Goal: Task Accomplishment & Management: Use online tool/utility

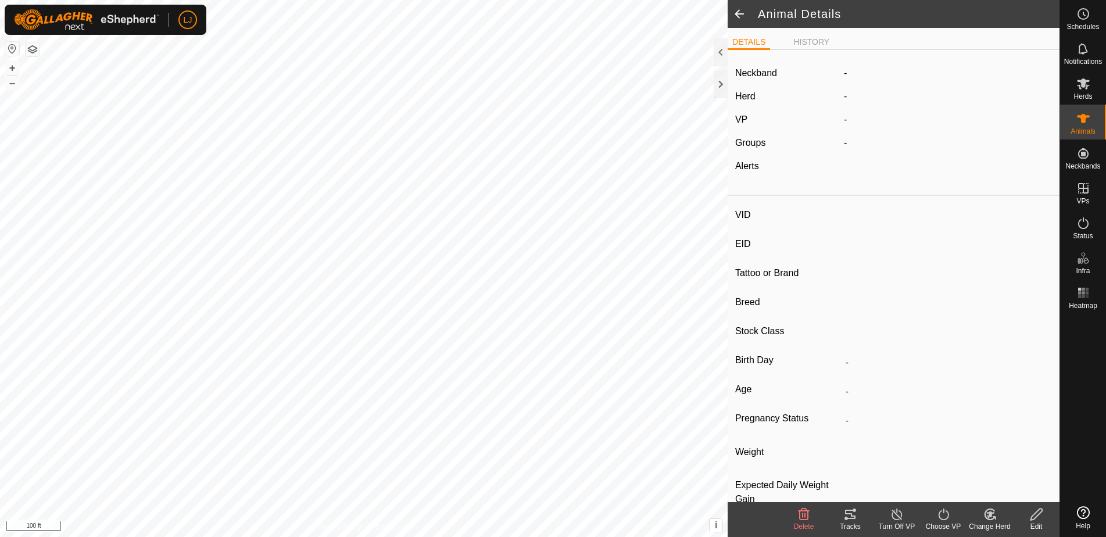
type input "M0301"
type input "-"
type input "Highland"
type input "Bull"
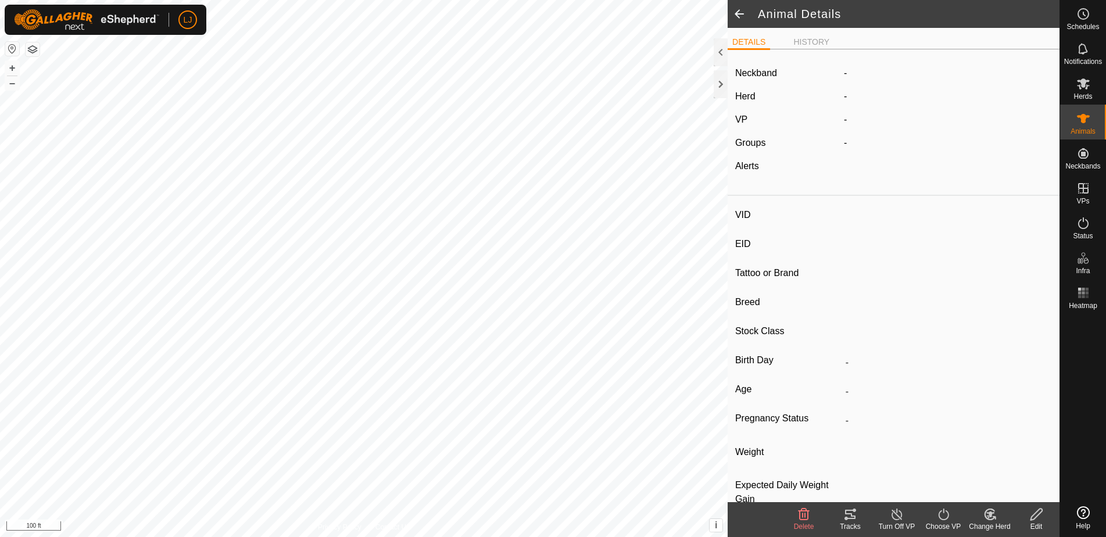
type input "0 kg"
type input "-"
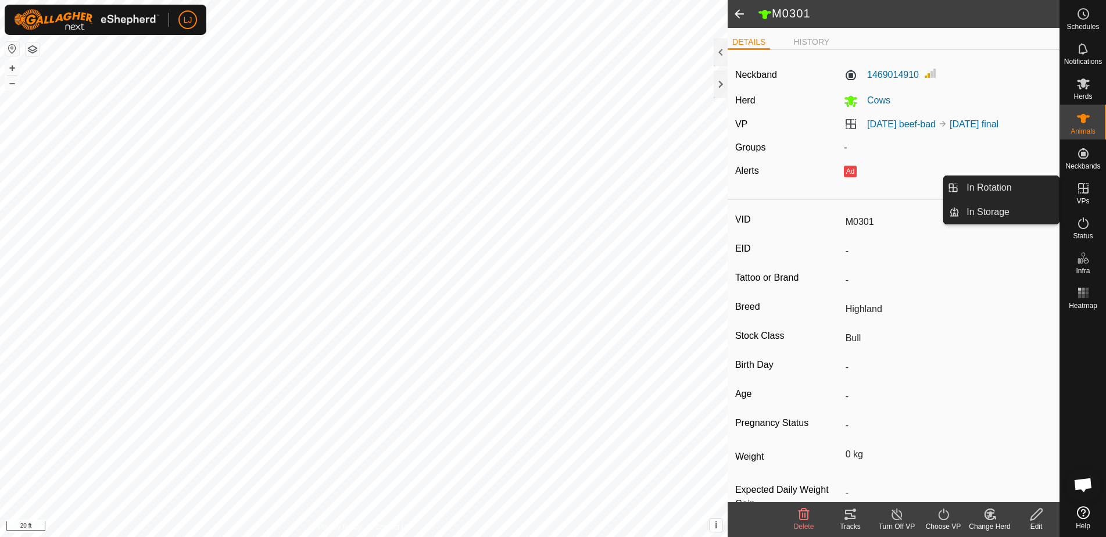
click at [1007, 188] on link "In Rotation" at bounding box center [1009, 187] width 99 height 23
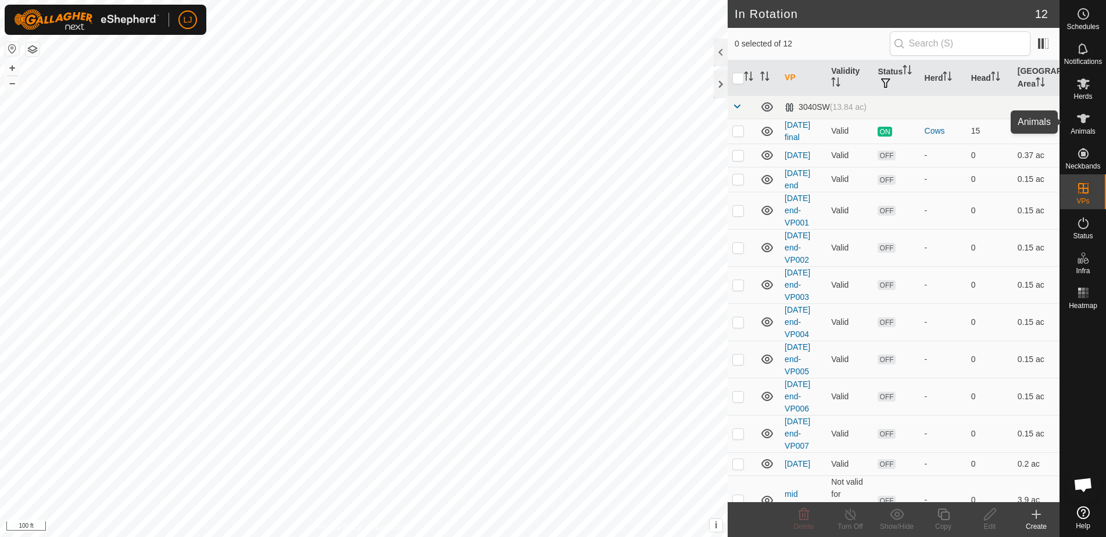
click at [1091, 120] on es-animals-svg-icon at bounding box center [1083, 118] width 21 height 19
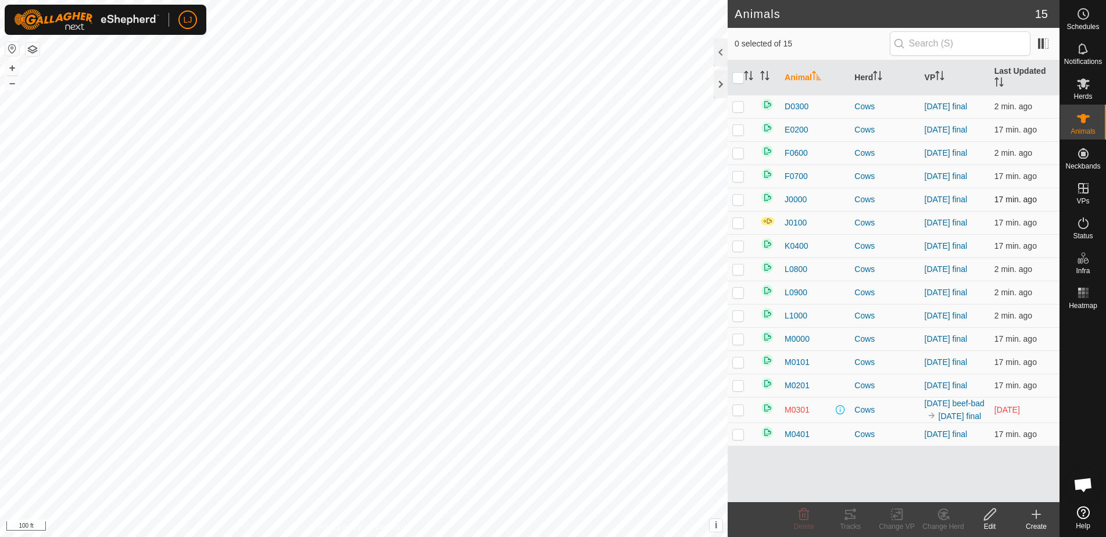
click at [736, 201] on p-checkbox at bounding box center [738, 199] width 12 height 9
checkbox input "true"
click at [796, 223] on span "J0100" at bounding box center [796, 223] width 22 height 12
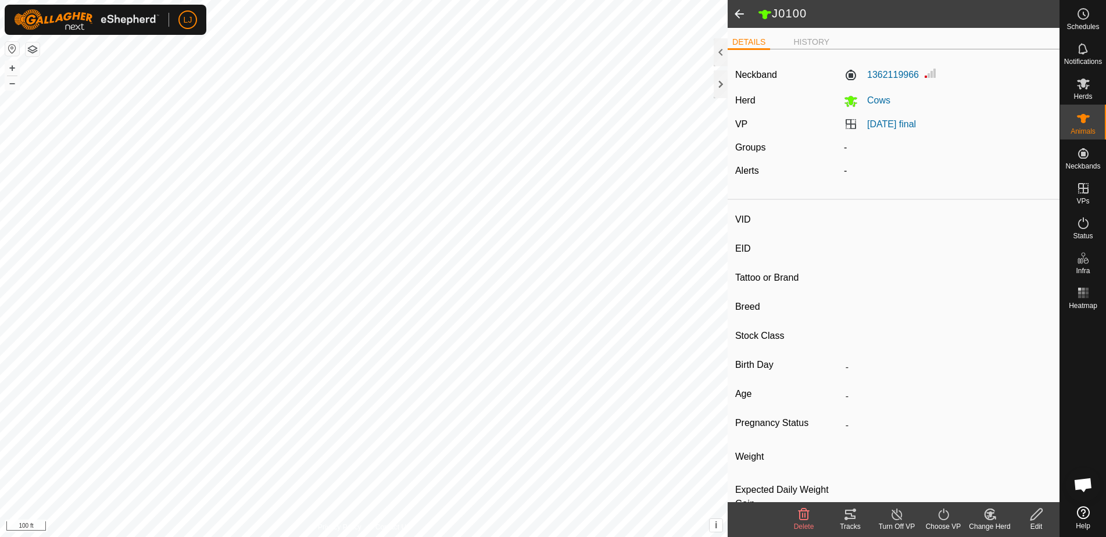
type input "J0100"
type input "-"
type input "Highland X"
type input "Cow"
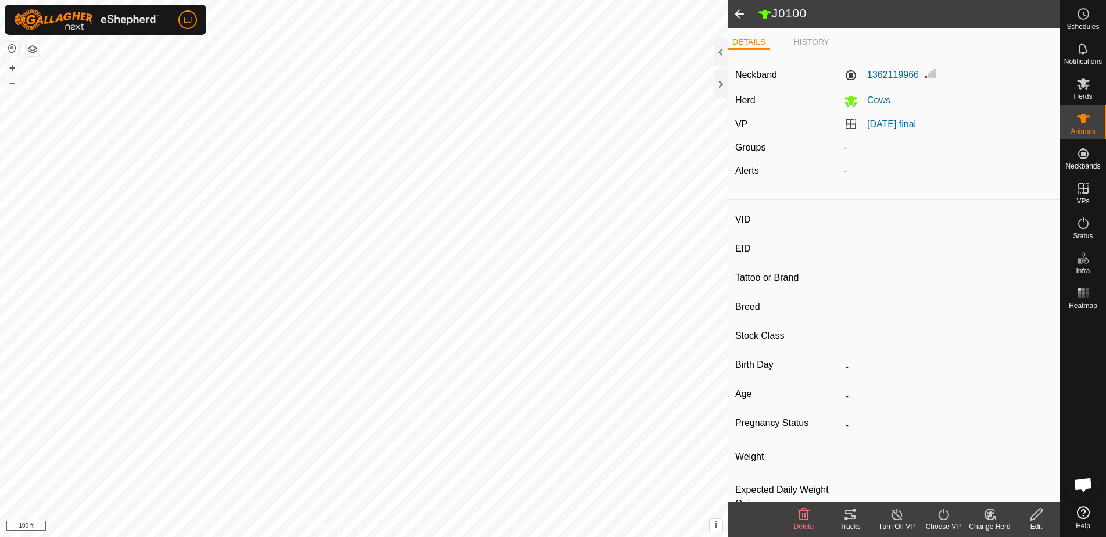
type input "Wet Joined"
type input "1 kg"
type input "-"
click at [740, 12] on span at bounding box center [739, 14] width 23 height 28
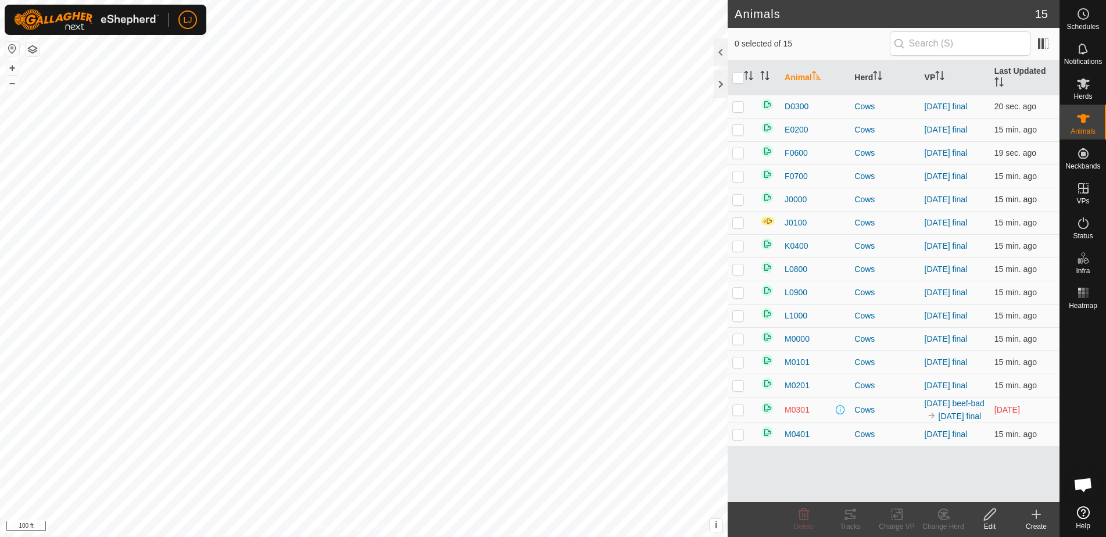
click at [742, 202] on p-checkbox at bounding box center [738, 199] width 12 height 9
click at [946, 512] on icon at bounding box center [943, 514] width 15 height 14
click at [961, 471] on link "Choose Herd..." at bounding box center [978, 464] width 115 height 23
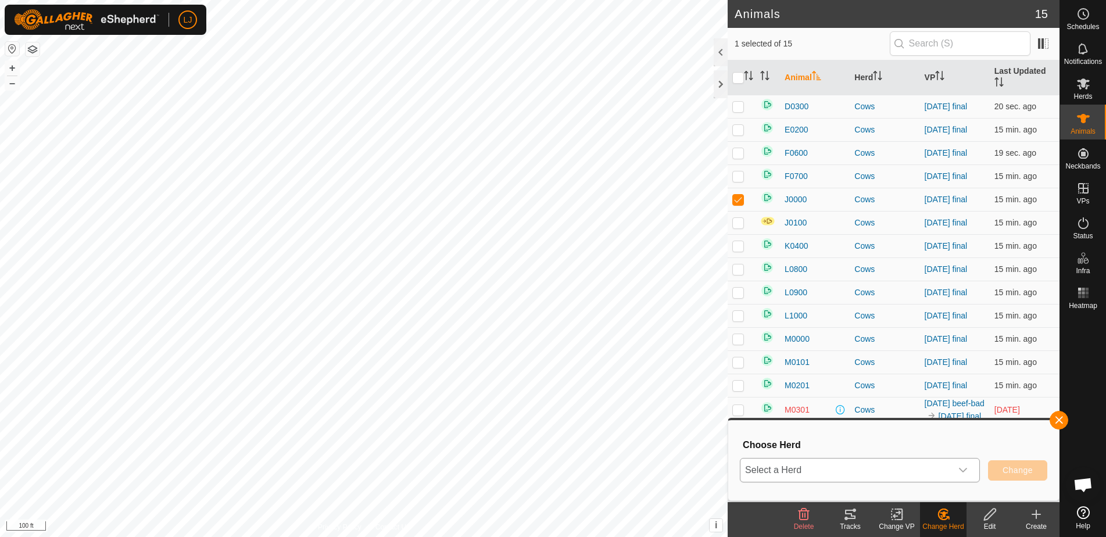
click at [923, 468] on span "Select a Herd" at bounding box center [846, 470] width 211 height 23
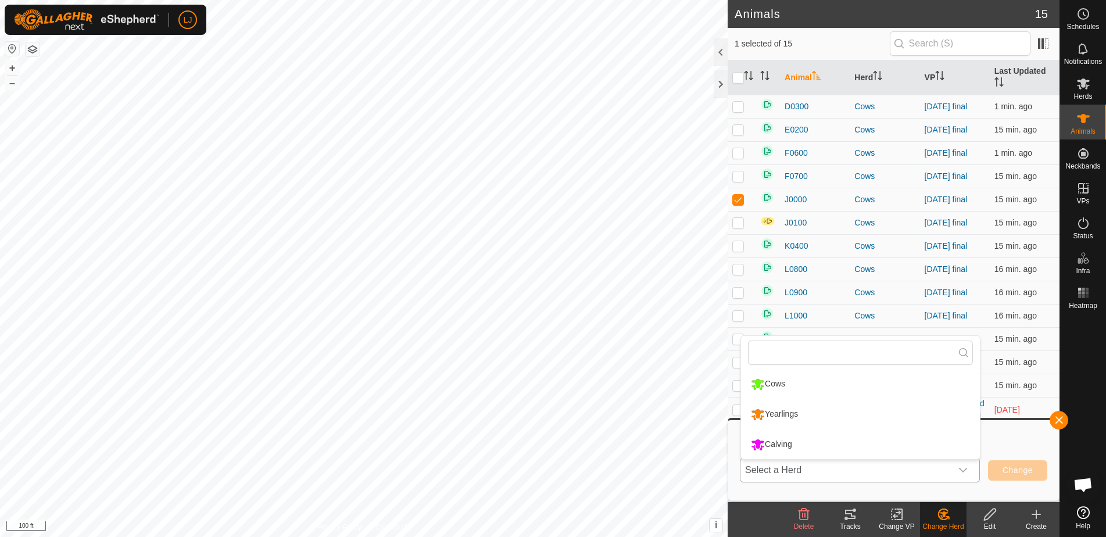
click at [793, 412] on li "Yearlings" at bounding box center [860, 414] width 239 height 29
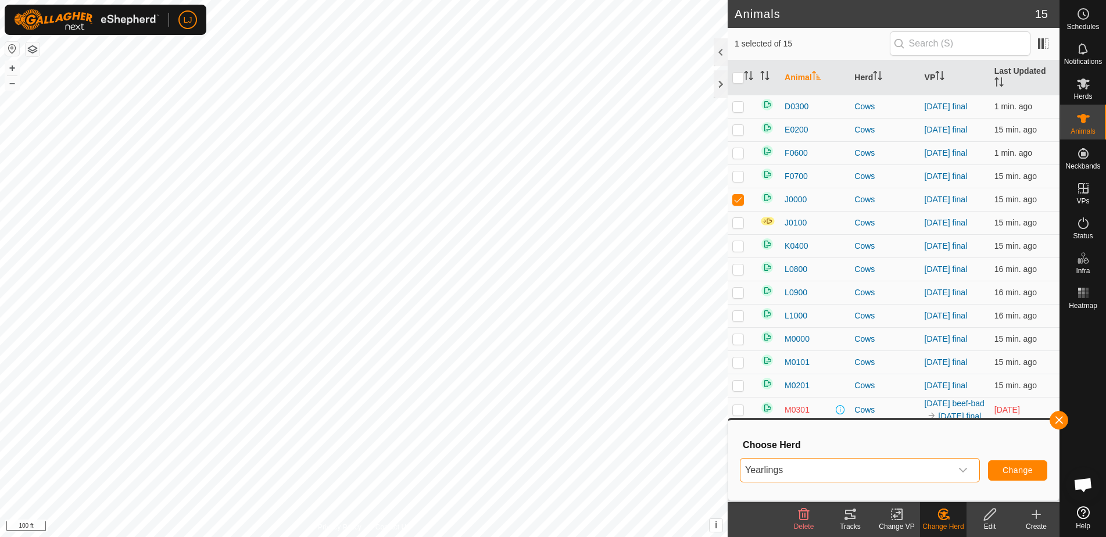
click at [1008, 467] on span "Change" at bounding box center [1018, 470] width 30 height 9
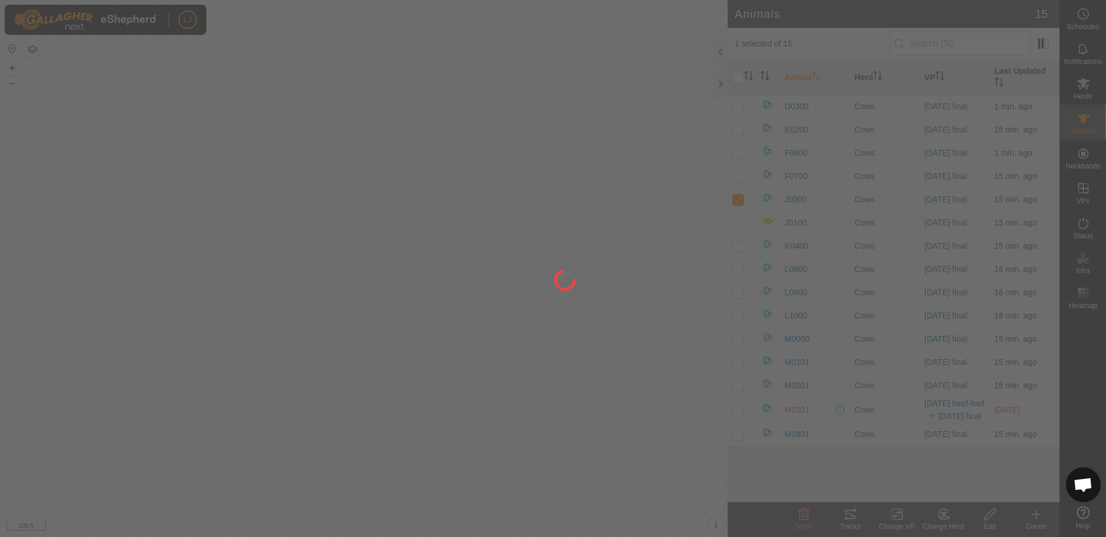
checkbox input "false"
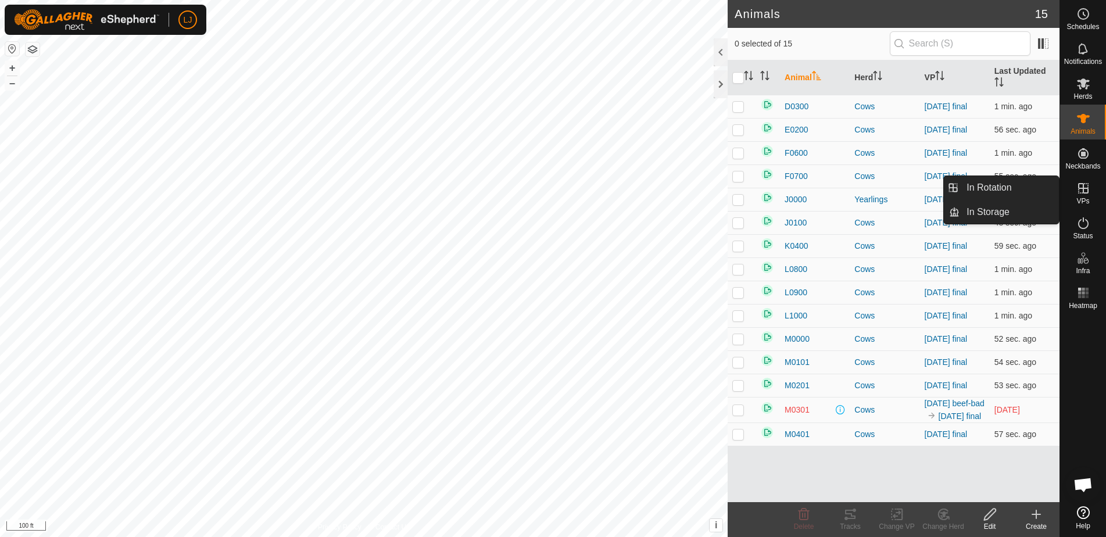
click at [1085, 193] on icon at bounding box center [1083, 188] width 10 height 10
click at [1022, 187] on link "In Rotation" at bounding box center [1009, 187] width 99 height 23
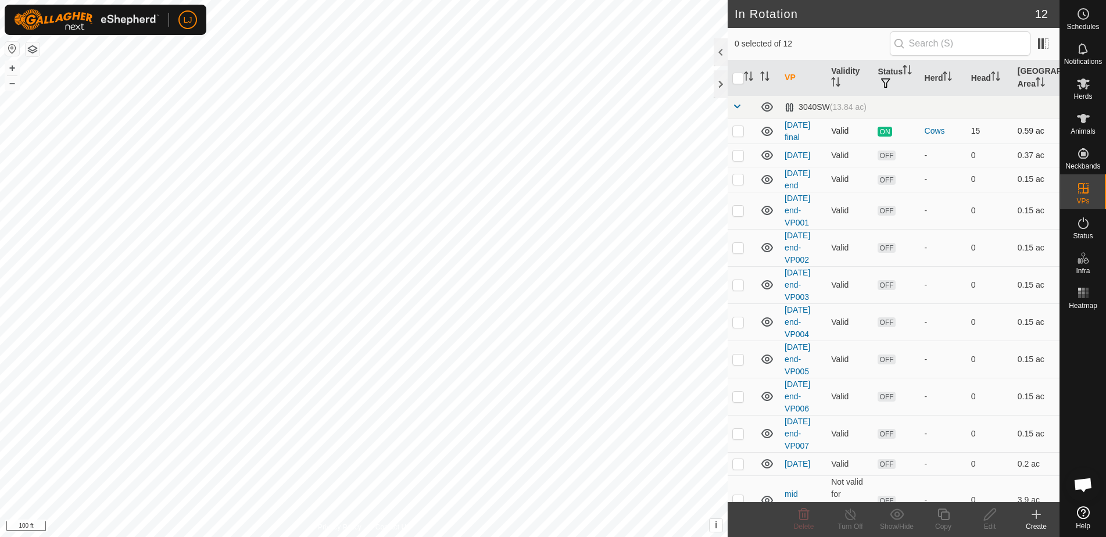
click at [738, 134] on p-checkbox at bounding box center [738, 130] width 12 height 9
checkbox input "true"
click at [1035, 519] on icon at bounding box center [1036, 514] width 14 height 14
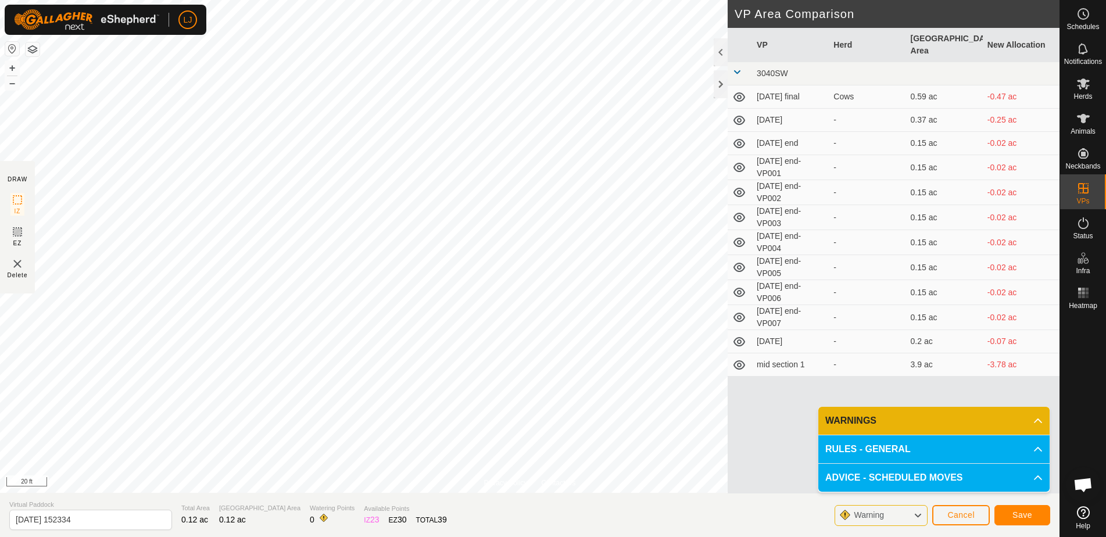
click at [1025, 517] on span "Save" at bounding box center [1023, 514] width 20 height 9
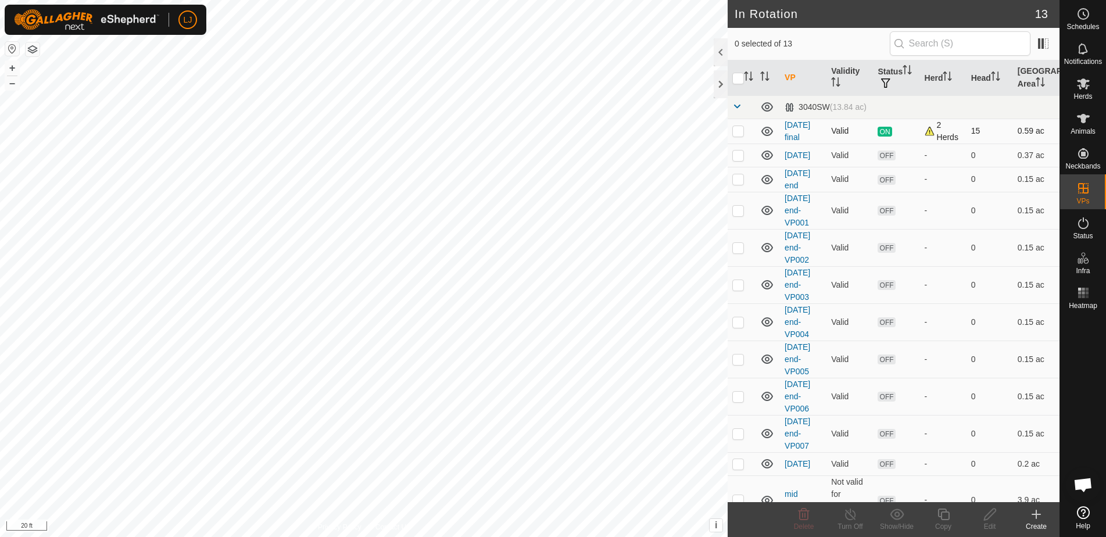
click at [736, 134] on p-checkbox at bounding box center [738, 130] width 12 height 9
checkbox input "true"
click at [946, 520] on icon at bounding box center [944, 515] width 12 height 12
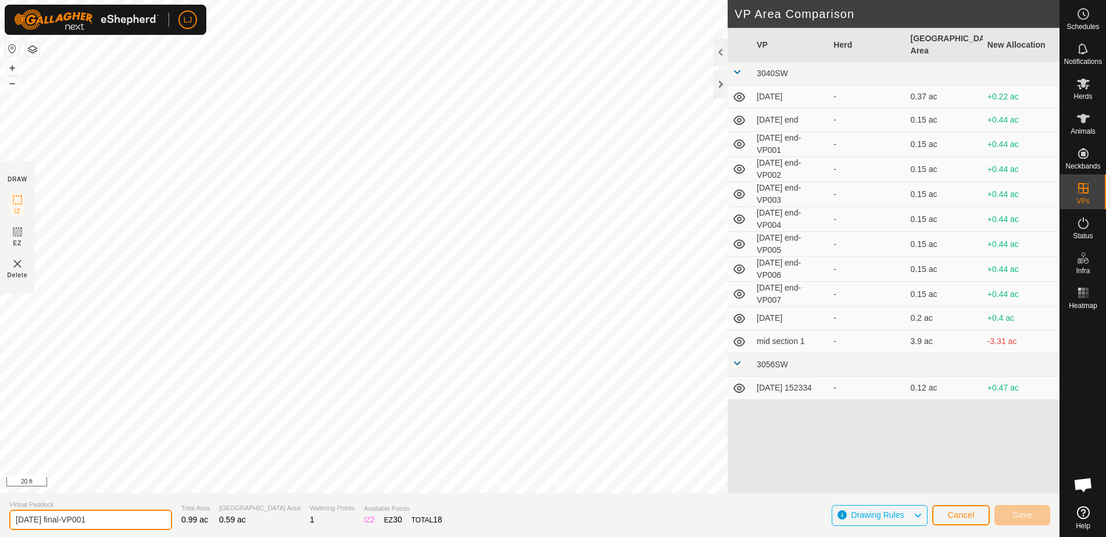
drag, startPoint x: 53, startPoint y: 523, endPoint x: 227, endPoint y: 523, distance: 173.8
click at [227, 523] on section "Virtual Paddock [DATE] final-VP001 Total Area 0.99 ac Grazing Area 0.59 ac Wate…" at bounding box center [530, 515] width 1060 height 44
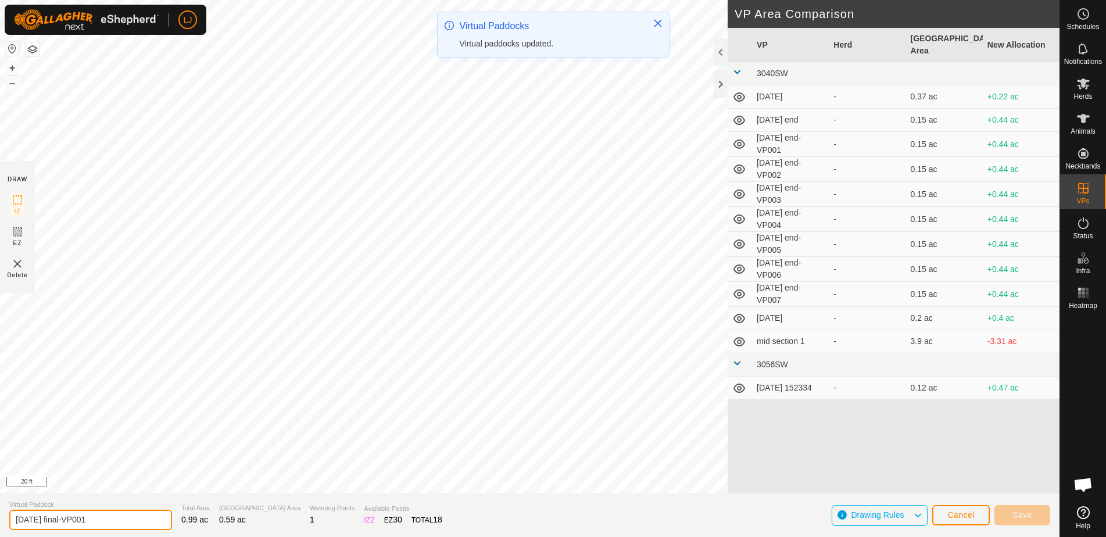
drag, startPoint x: 54, startPoint y: 522, endPoint x: 171, endPoint y: 524, distance: 116.9
click at [171, 524] on section "Virtual Paddock [DATE] final-VP001 Total Area 0.99 ac Grazing Area 0.59 ac Wate…" at bounding box center [530, 515] width 1060 height 44
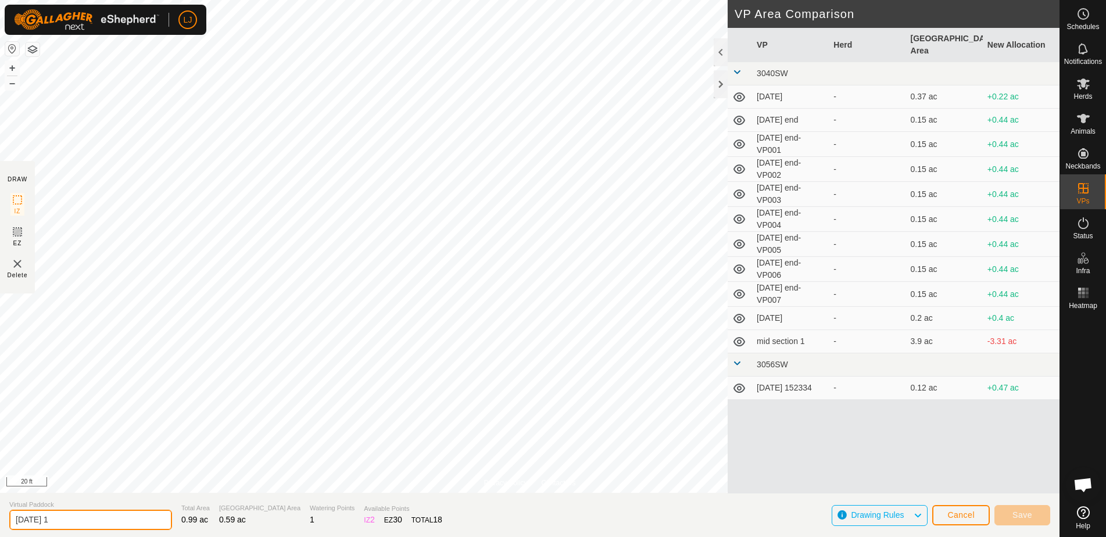
type input "[DATE] 1"
click at [1031, 514] on span "Save" at bounding box center [1023, 514] width 20 height 9
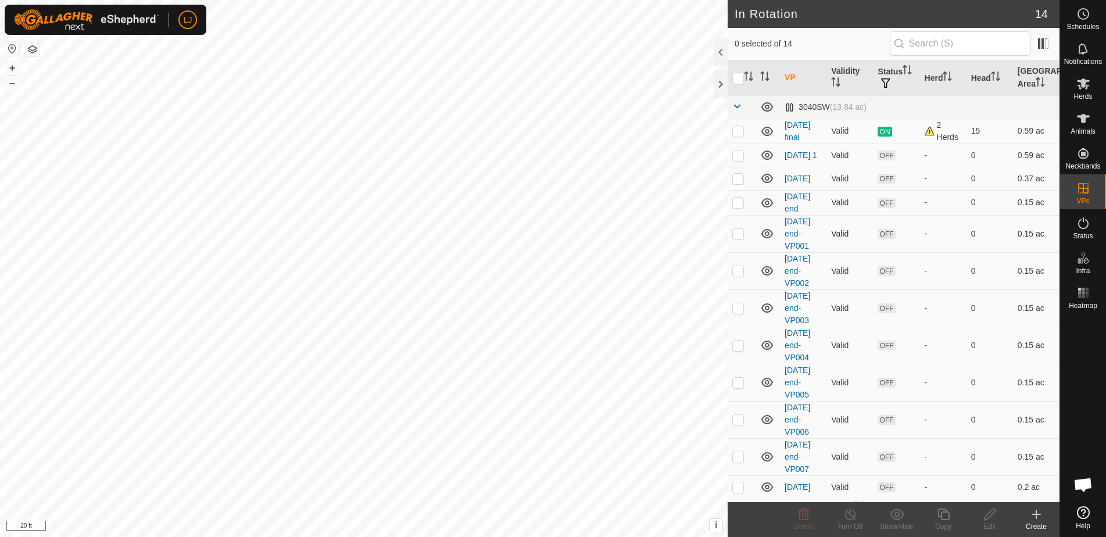
click at [737, 237] on p-checkbox at bounding box center [738, 233] width 12 height 9
checkbox input "true"
click at [742, 276] on p-checkbox at bounding box center [738, 270] width 12 height 9
checkbox input "true"
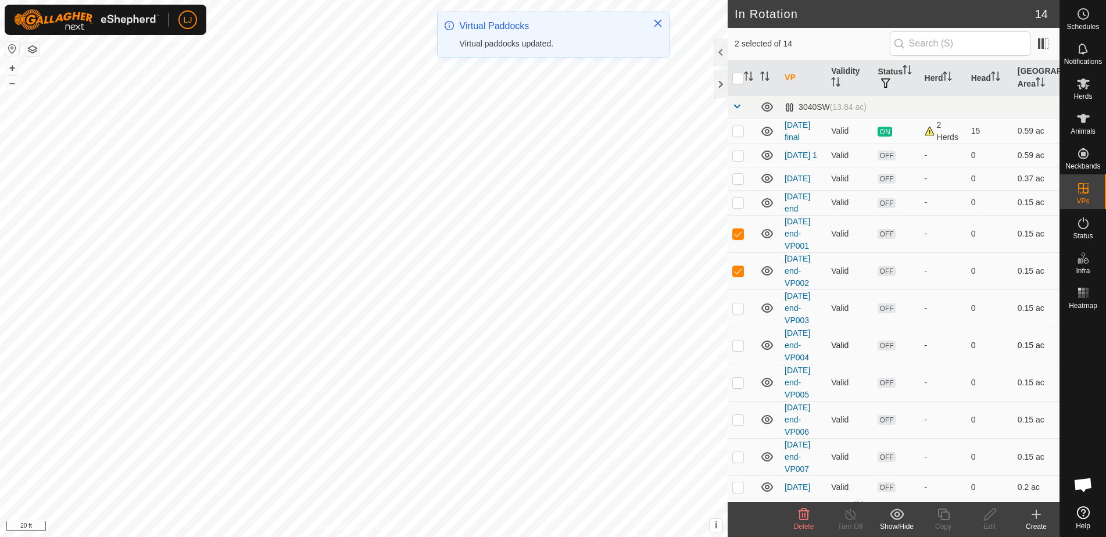
drag, startPoint x: 738, startPoint y: 312, endPoint x: 737, endPoint y: 337, distance: 25.6
click at [738, 312] on p-checkbox at bounding box center [738, 307] width 12 height 9
checkbox input "true"
click at [735, 349] on p-checkbox at bounding box center [738, 345] width 12 height 9
checkbox input "true"
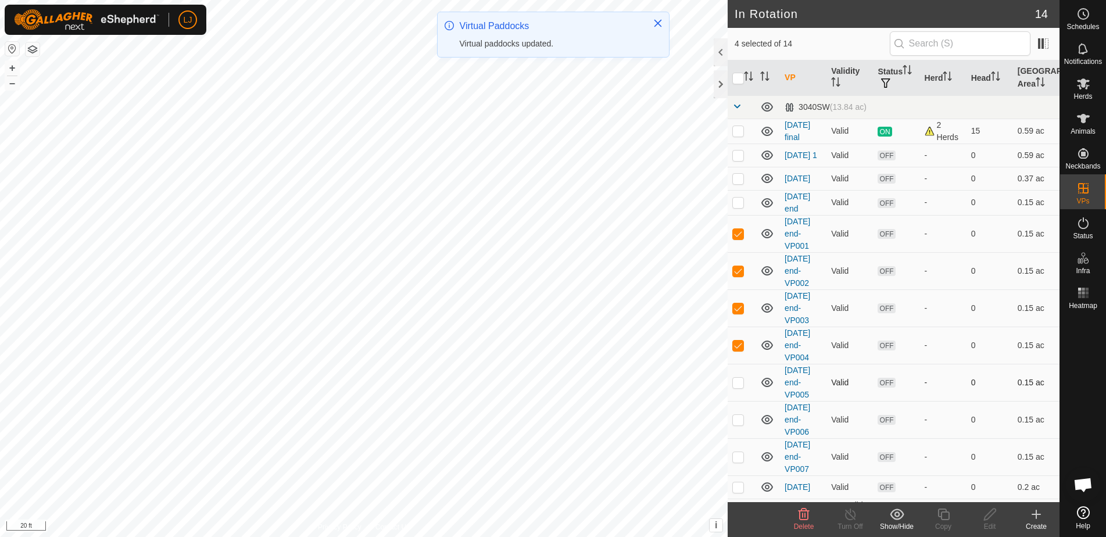
click at [738, 387] on p-checkbox at bounding box center [738, 382] width 12 height 9
checkbox input "true"
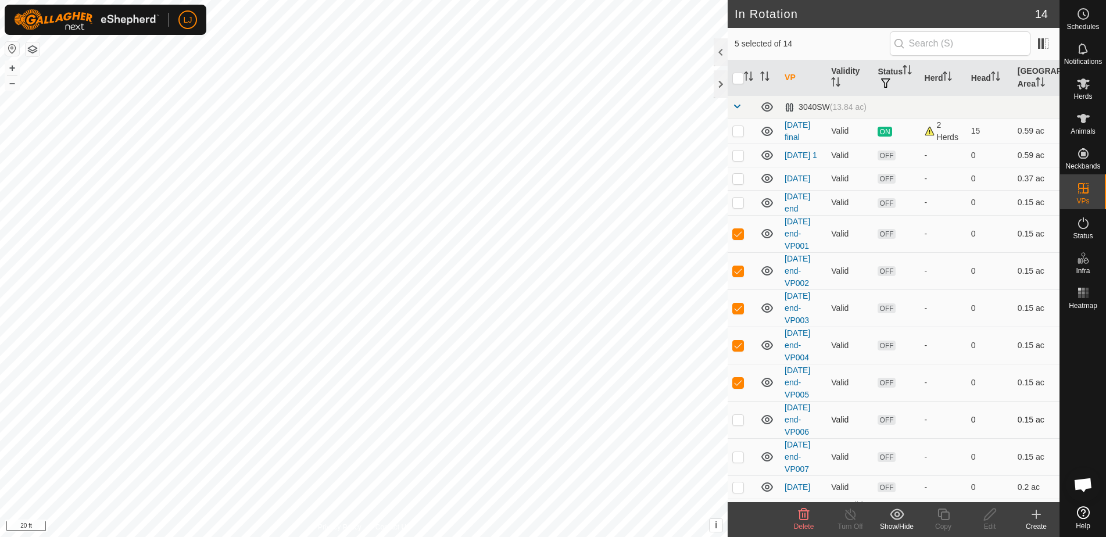
click at [741, 424] on p-checkbox at bounding box center [738, 419] width 12 height 9
checkbox input "true"
click at [738, 457] on p-checkbox at bounding box center [738, 456] width 12 height 9
checkbox input "true"
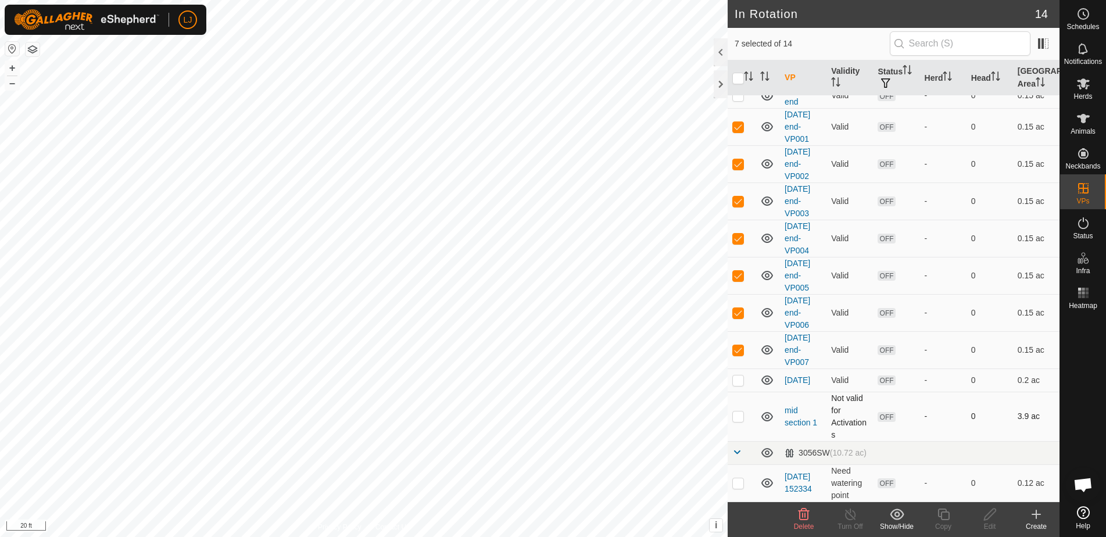
scroll to position [113, 0]
click at [808, 513] on icon at bounding box center [804, 515] width 11 height 12
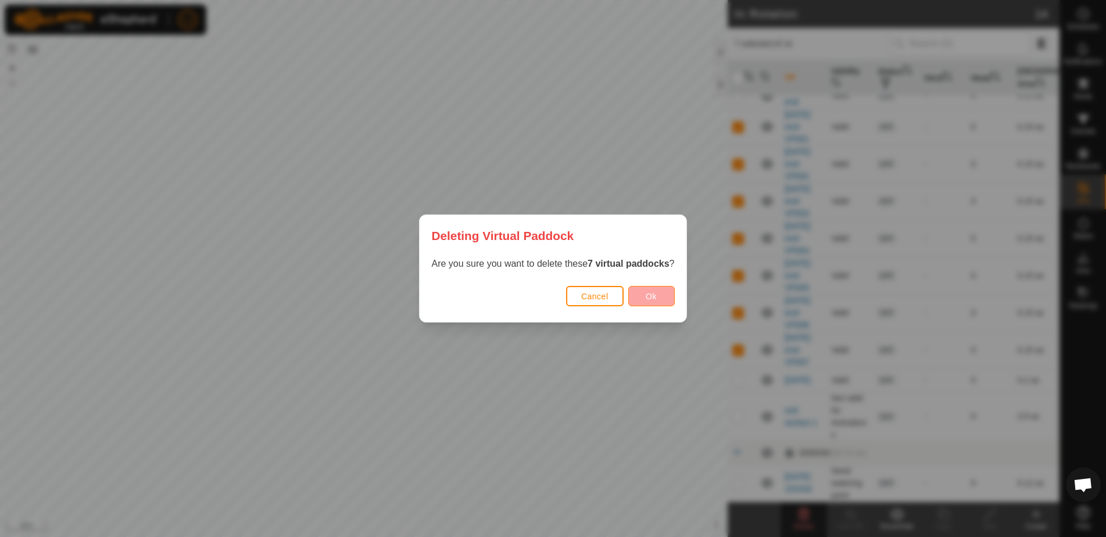
click at [664, 301] on button "Ok" at bounding box center [651, 296] width 47 height 20
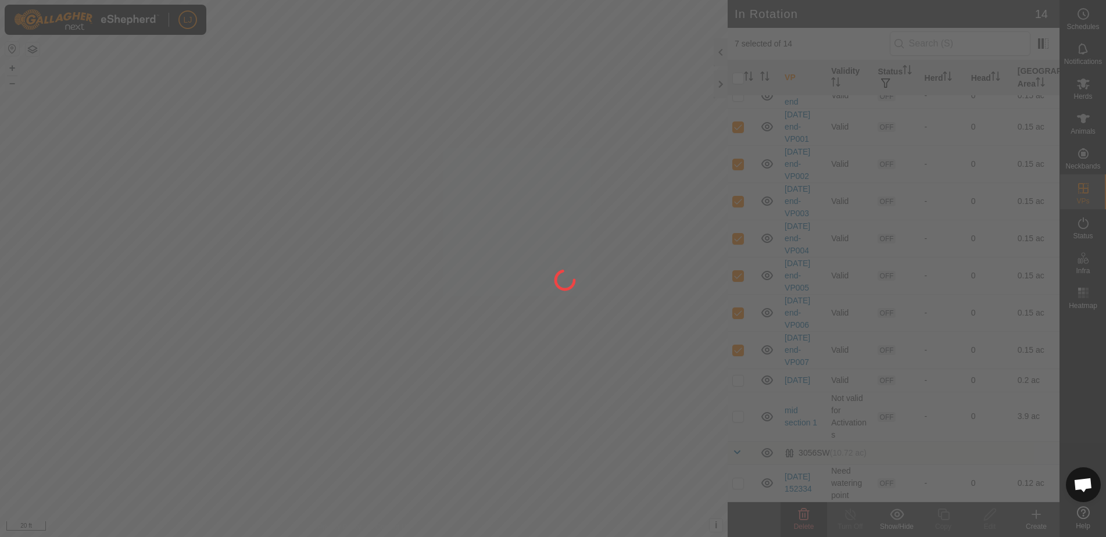
checkbox input "false"
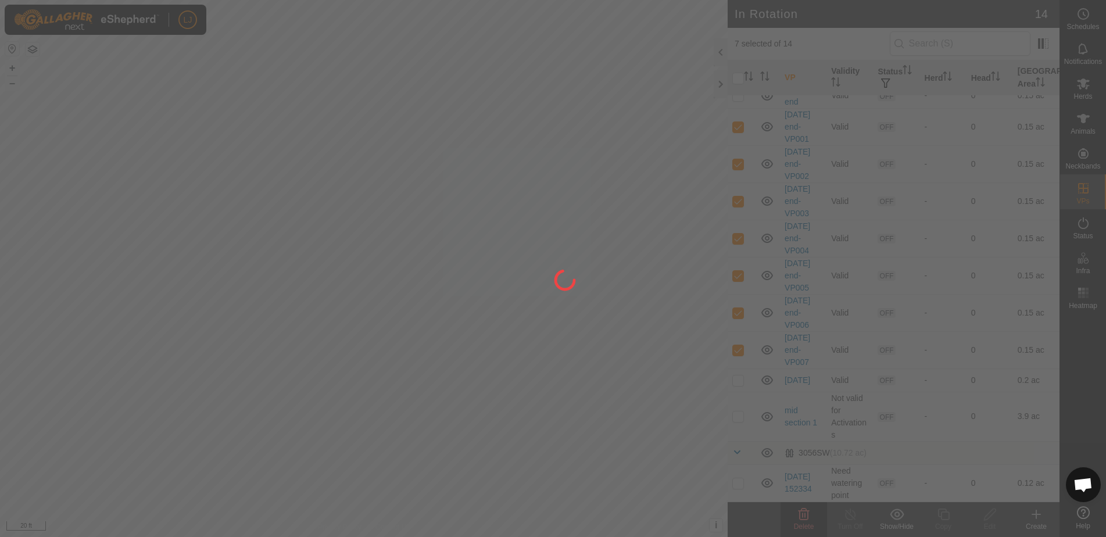
checkbox input "false"
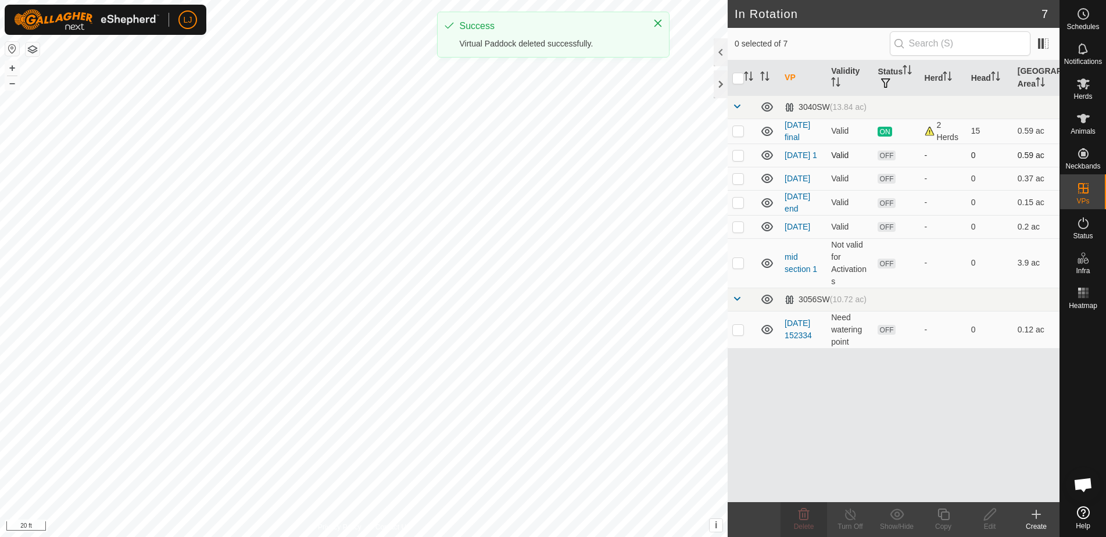
click at [742, 162] on td at bounding box center [742, 155] width 28 height 23
checkbox input "true"
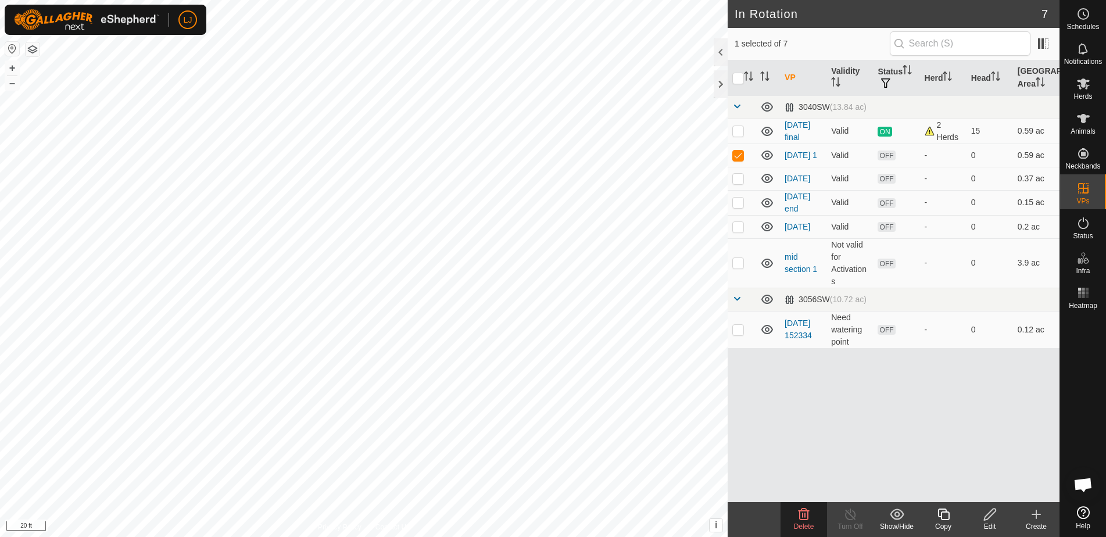
click at [943, 521] on icon at bounding box center [943, 514] width 15 height 14
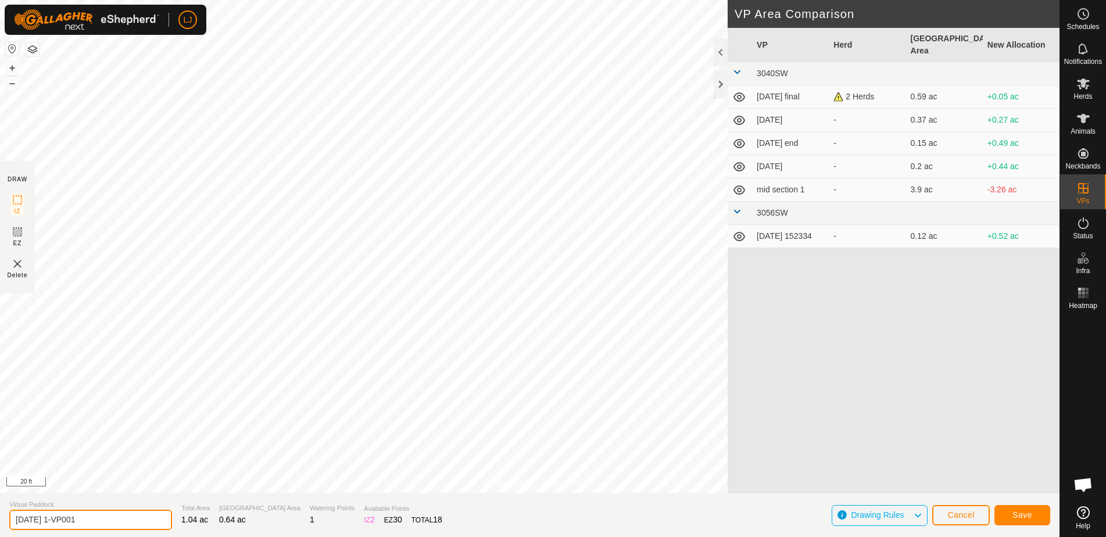
drag, startPoint x: 62, startPoint y: 523, endPoint x: 174, endPoint y: 521, distance: 112.2
click at [174, 521] on section "Virtual Paddock [DATE] 1-VP001 Total Area 1.04 ac Grazing Area 0.64 ac Watering…" at bounding box center [530, 515] width 1060 height 44
type input "[DATE] 2"
click at [1018, 513] on span "Save" at bounding box center [1023, 514] width 20 height 9
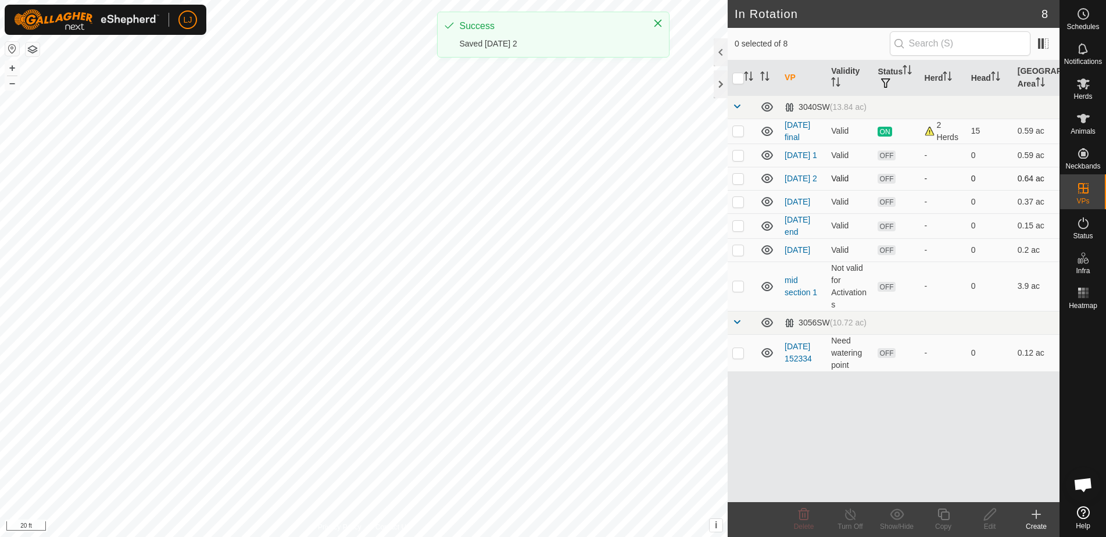
click at [741, 181] on p-checkbox at bounding box center [738, 178] width 12 height 9
checkbox input "true"
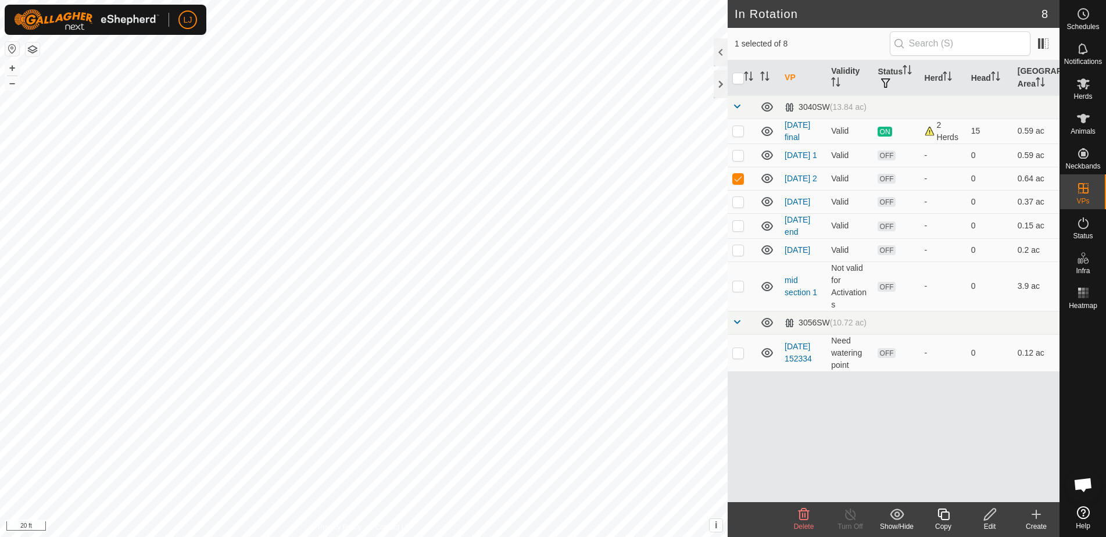
click at [946, 519] on icon at bounding box center [944, 515] width 12 height 12
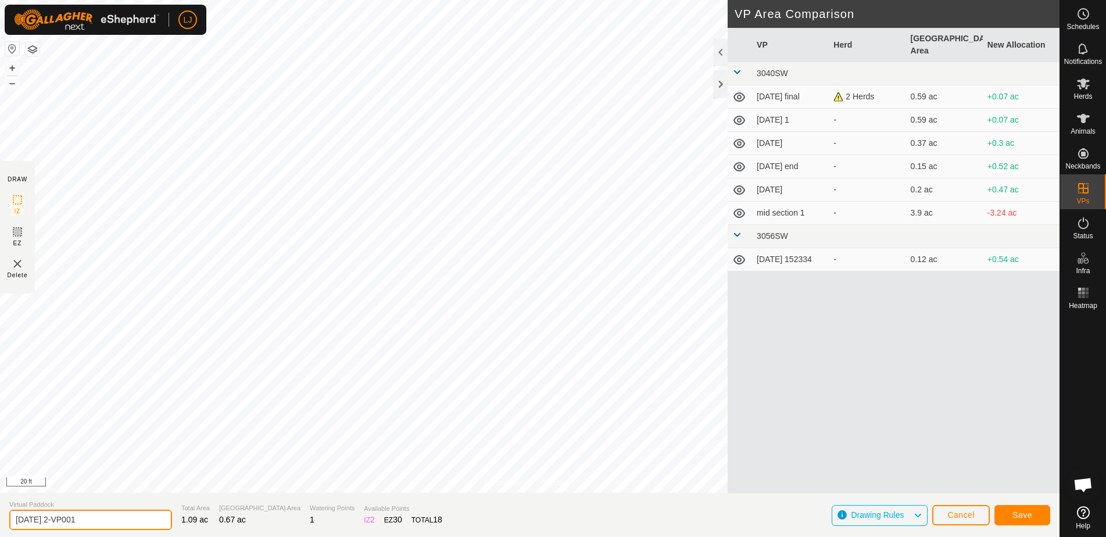
drag, startPoint x: 60, startPoint y: 521, endPoint x: 155, endPoint y: 523, distance: 94.8
click at [155, 523] on section "Virtual Paddock [DATE] 2-VP001 Total Area 1.09 ac Grazing Area 0.67 ac Watering…" at bounding box center [530, 515] width 1060 height 44
type input "[DATE] 3"
click at [1010, 509] on button "Save" at bounding box center [1023, 515] width 56 height 20
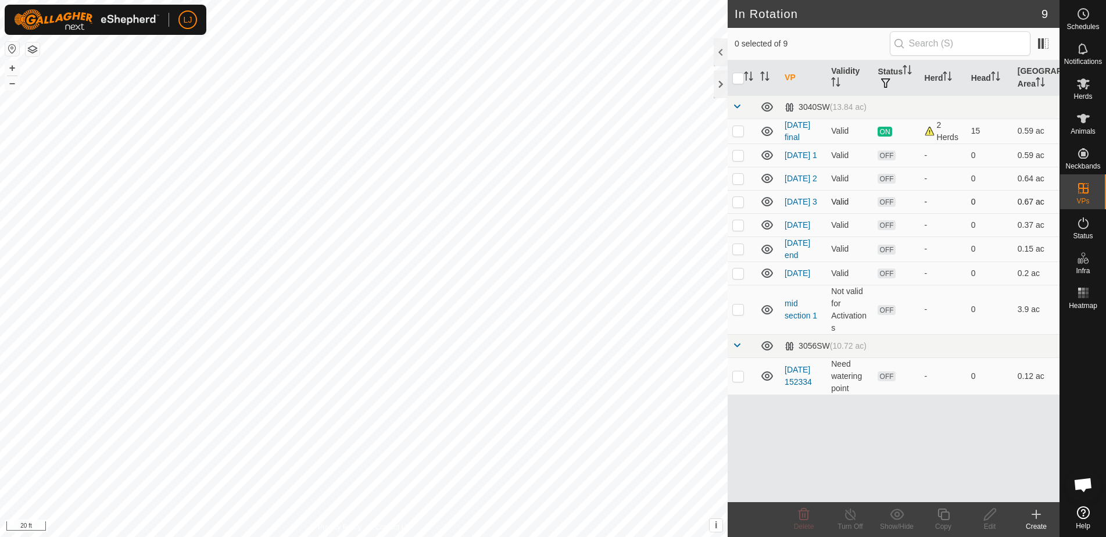
click at [734, 204] on p-checkbox at bounding box center [738, 201] width 12 height 9
checkbox input "true"
click at [942, 521] on div "Copy" at bounding box center [943, 526] width 47 height 10
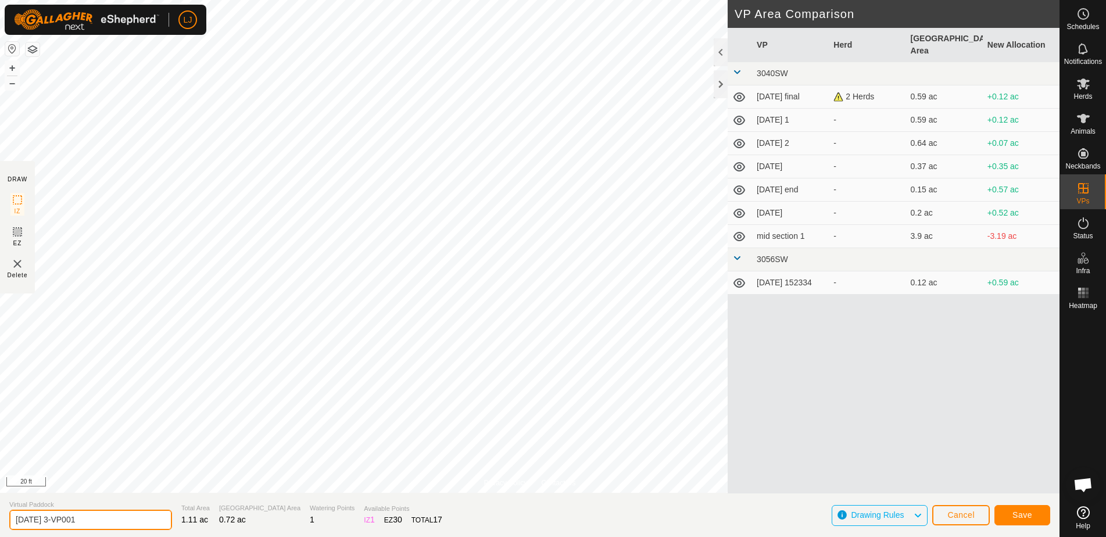
drag, startPoint x: 60, startPoint y: 523, endPoint x: 164, endPoint y: 524, distance: 103.5
click at [162, 524] on section "Virtual Paddock [DATE] 3-VP001 Total Area 1.11 ac Grazing Area 0.72 ac Watering…" at bounding box center [530, 515] width 1060 height 44
type input "[DATE] 4"
click at [1029, 514] on span "Save" at bounding box center [1023, 514] width 20 height 9
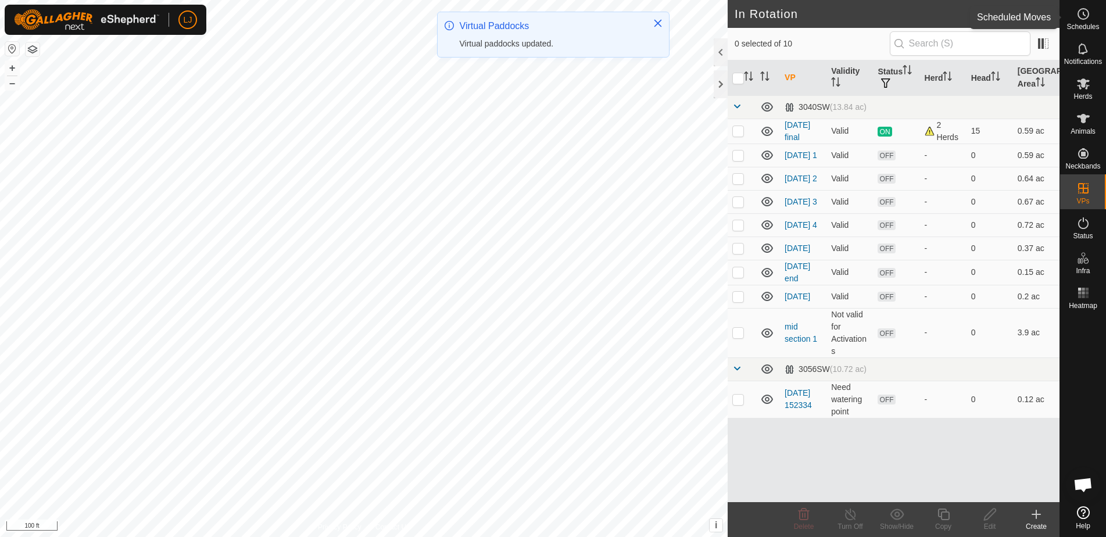
click at [1089, 24] on span "Schedules" at bounding box center [1083, 26] width 33 height 7
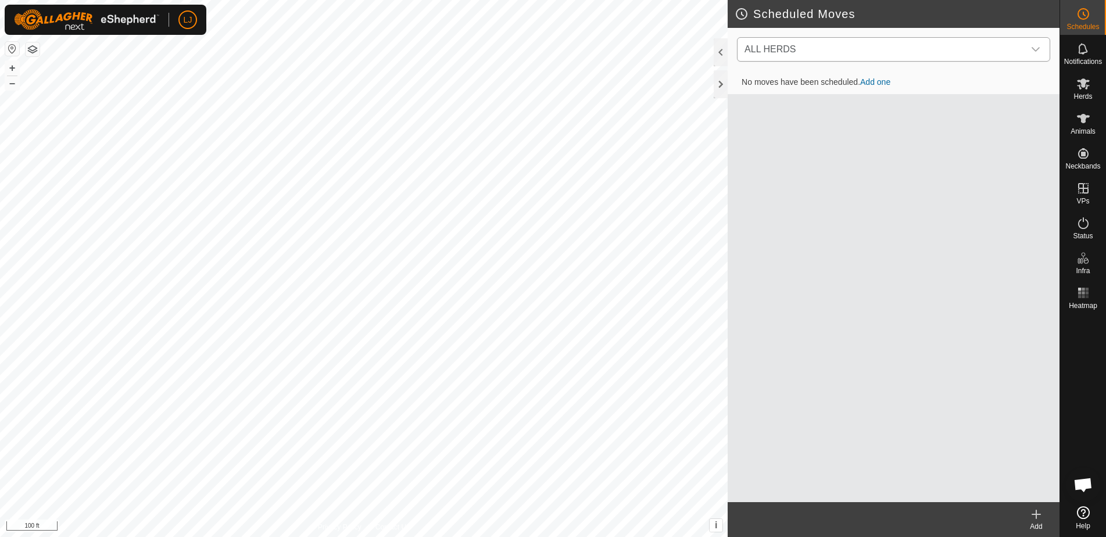
click at [814, 53] on span "ALL HERDS" at bounding box center [882, 49] width 284 height 23
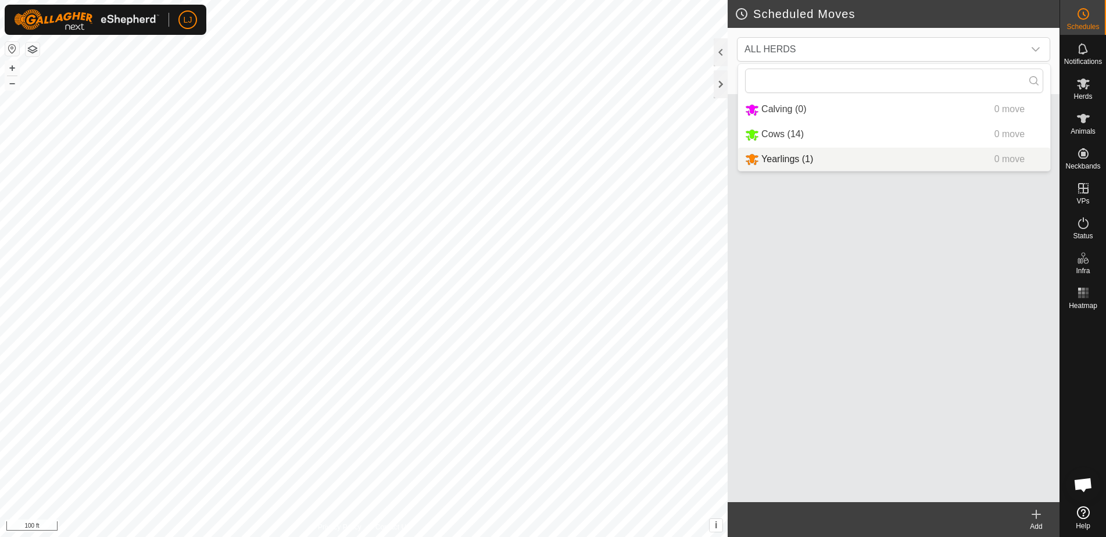
click at [839, 254] on div "No moves have been scheduled. Add one" at bounding box center [894, 286] width 332 height 431
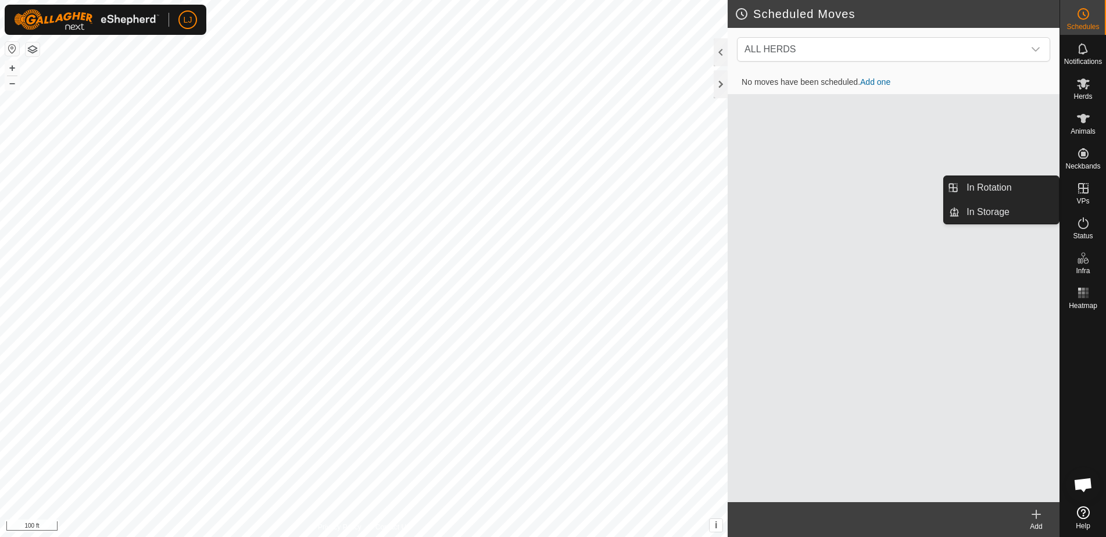
click at [1029, 190] on link "In Rotation" at bounding box center [1009, 187] width 99 height 23
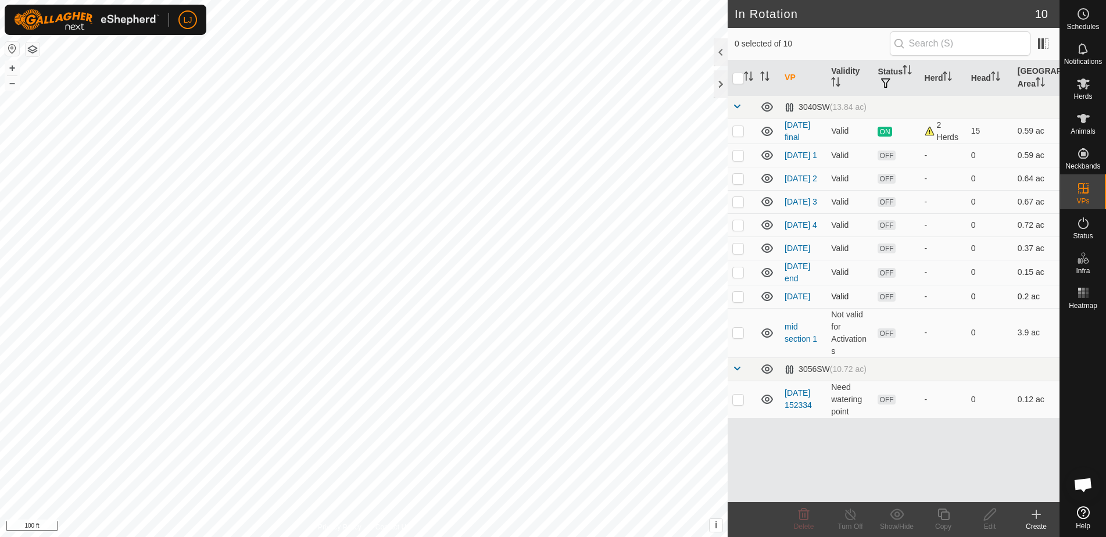
click at [737, 301] on p-checkbox at bounding box center [738, 296] width 12 height 9
checkbox input "true"
click at [946, 527] on div "Copy" at bounding box center [943, 526] width 47 height 10
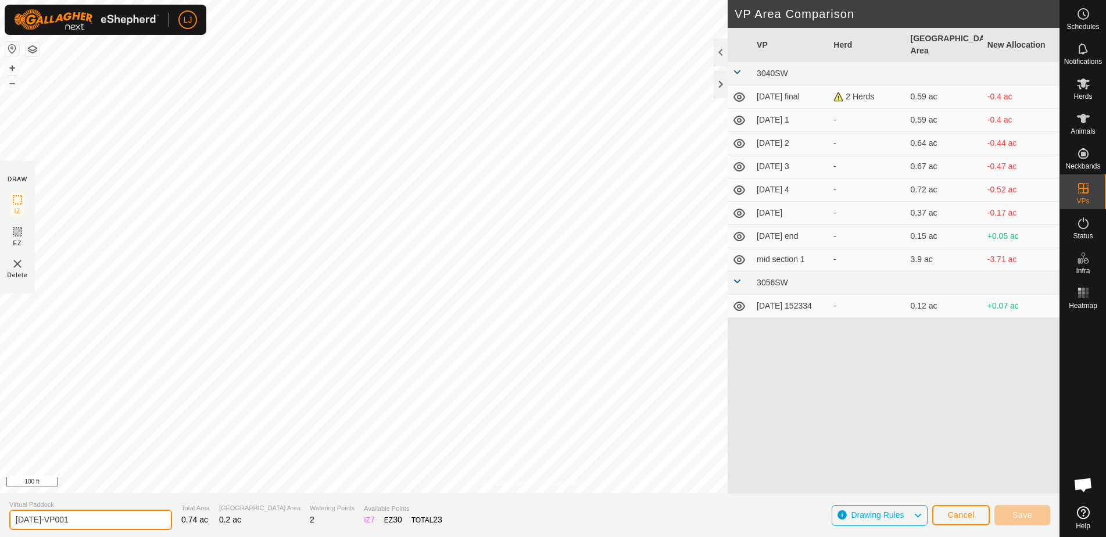
drag, startPoint x: 52, startPoint y: 521, endPoint x: 110, endPoint y: 521, distance: 58.1
click at [110, 521] on input "[DATE]-VP001" at bounding box center [90, 520] width 163 height 20
click at [108, 520] on input "[DATE]-VP001" at bounding box center [90, 520] width 163 height 20
drag, startPoint x: 87, startPoint y: 523, endPoint x: 70, endPoint y: 519, distance: 17.2
click at [0, 520] on html "LJ Schedules Notifications Herds Animals Neckbands VPs Status Infra Heatmap Hel…" at bounding box center [553, 268] width 1106 height 537
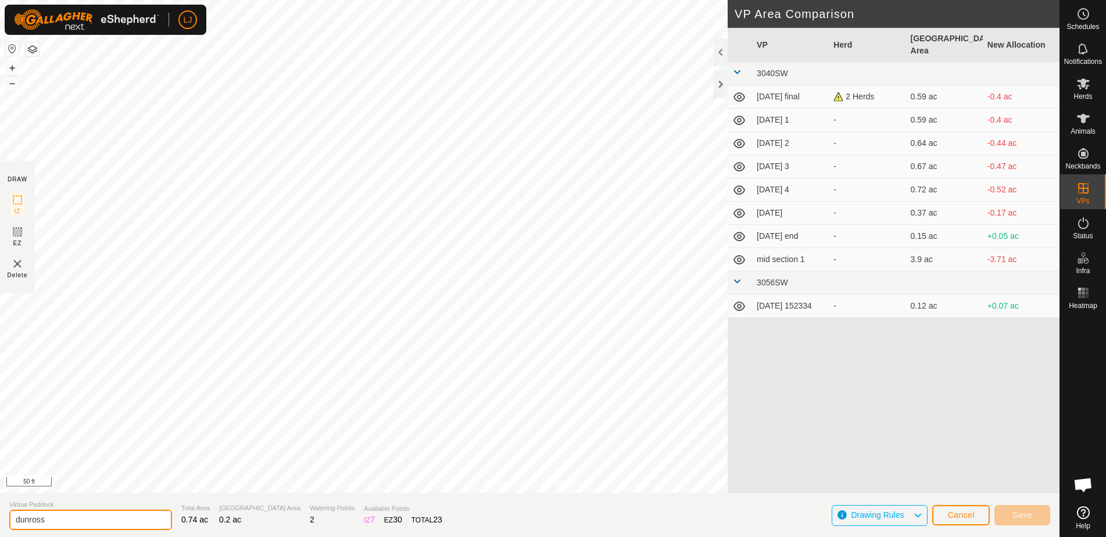
type input "dunross"
click at [1021, 512] on span "Save" at bounding box center [1023, 514] width 20 height 9
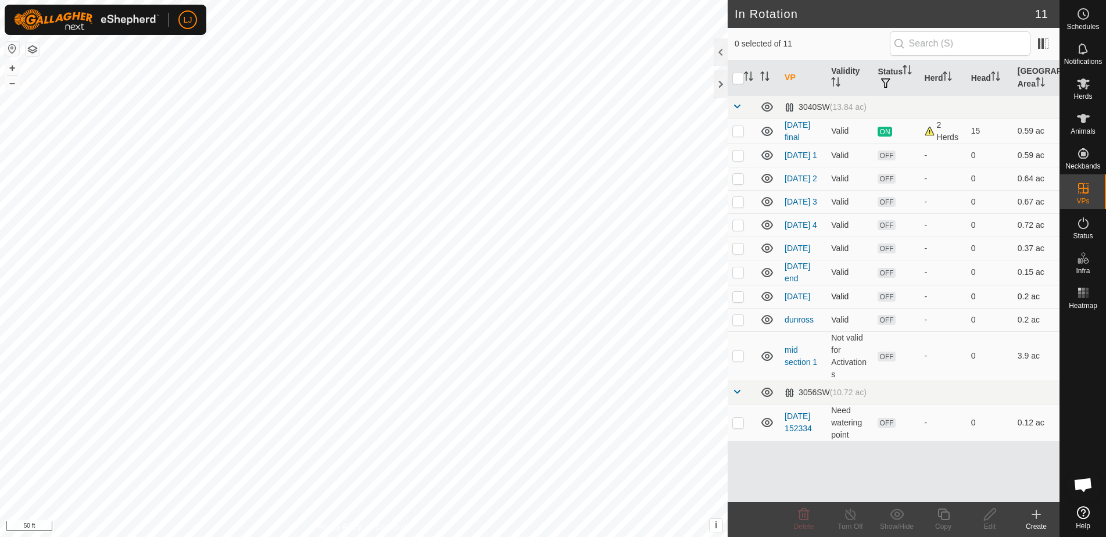
click at [736, 301] on p-checkbox at bounding box center [738, 296] width 12 height 9
checkbox input "false"
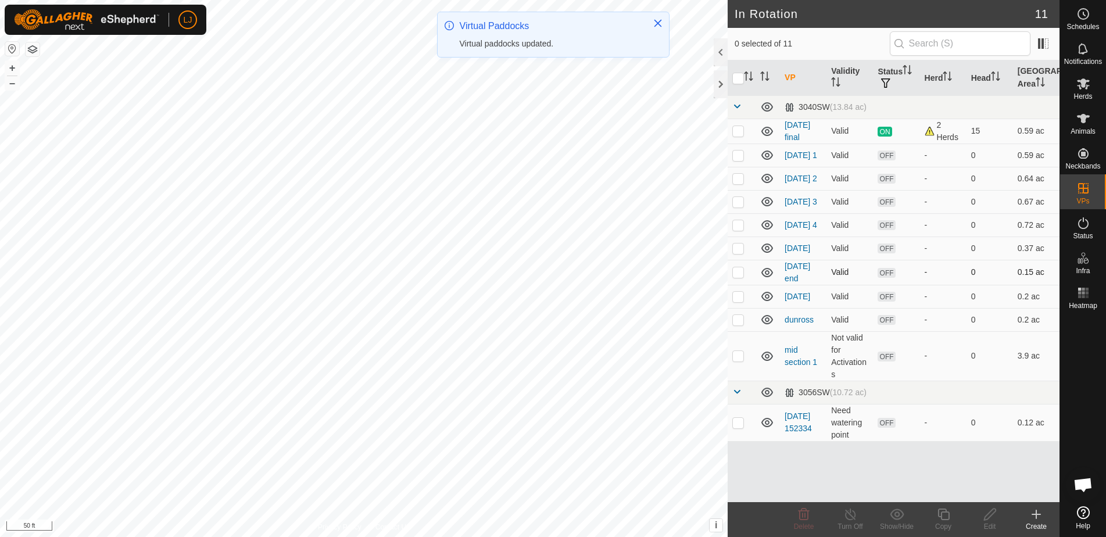
click at [737, 277] on p-checkbox at bounding box center [738, 271] width 12 height 9
checkbox input "false"
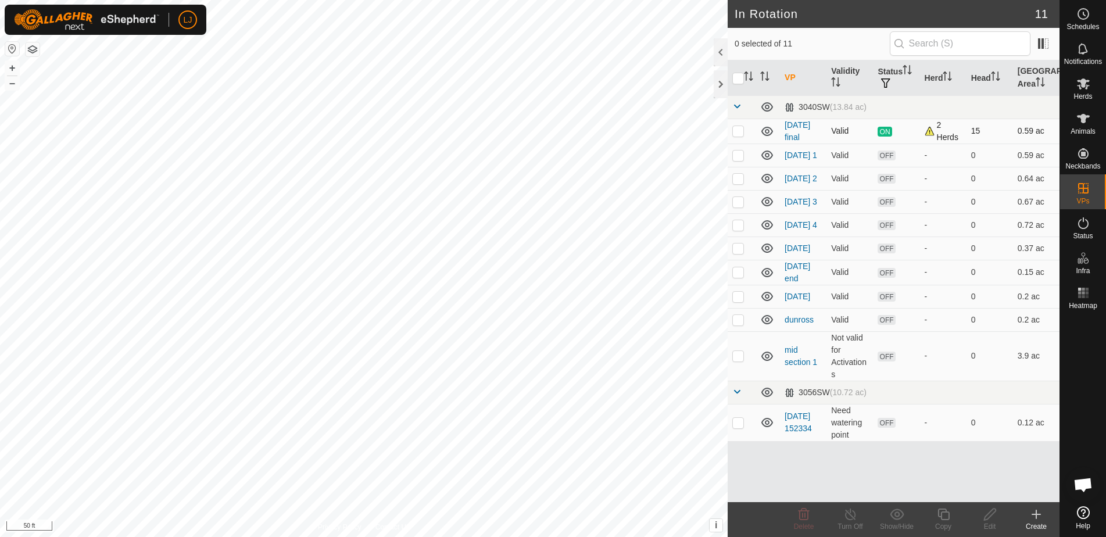
click at [741, 133] on p-checkbox at bounding box center [738, 130] width 12 height 9
checkbox input "true"
click at [945, 524] on div "Copy" at bounding box center [943, 526] width 47 height 10
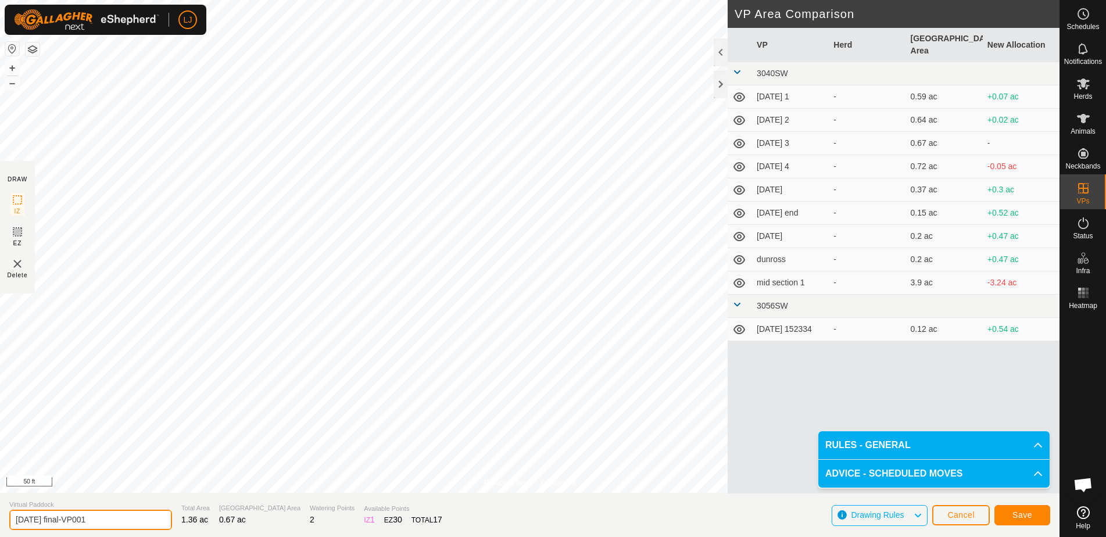
click at [120, 518] on input "[DATE] final-VP001" at bounding box center [90, 520] width 163 height 20
click at [120, 519] on input "[DATE] final-VP001" at bounding box center [90, 520] width 163 height 20
drag, startPoint x: 108, startPoint y: 520, endPoint x: -9, endPoint y: 515, distance: 117.5
click at [0, 515] on html "LJ Schedules Notifications Herds Animals Neckbands VPs Status Infra Heatmap Hel…" at bounding box center [553, 268] width 1106 height 537
type input "dunross start"
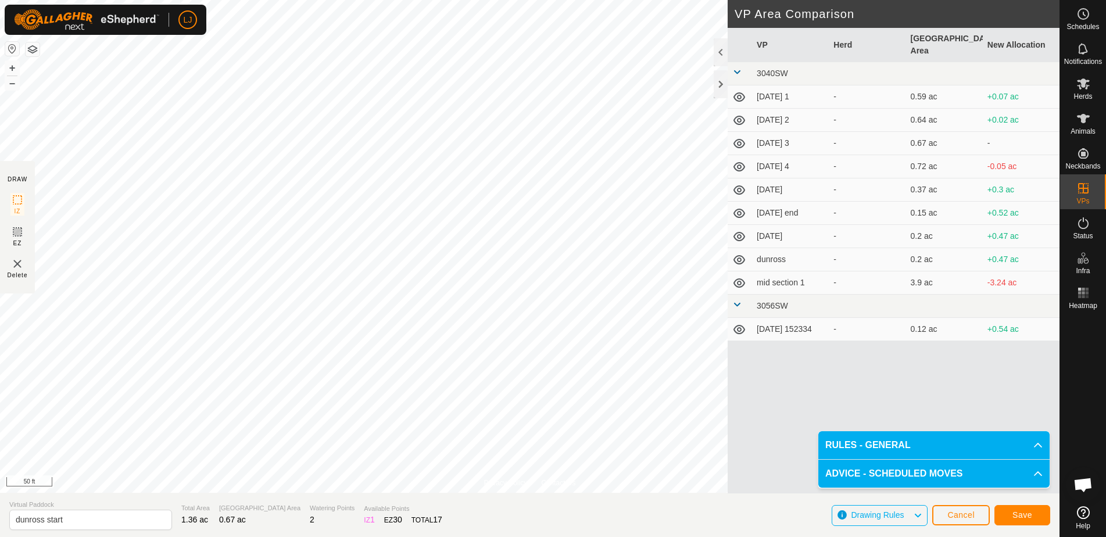
click at [1023, 512] on span "Save" at bounding box center [1023, 514] width 20 height 9
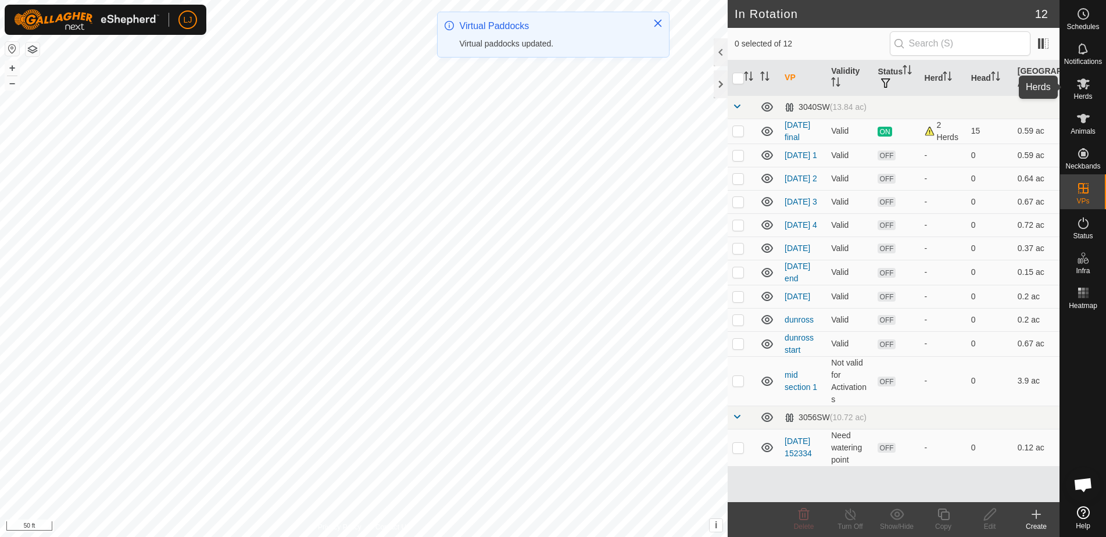
click at [1093, 94] on div "Herds" at bounding box center [1083, 87] width 46 height 35
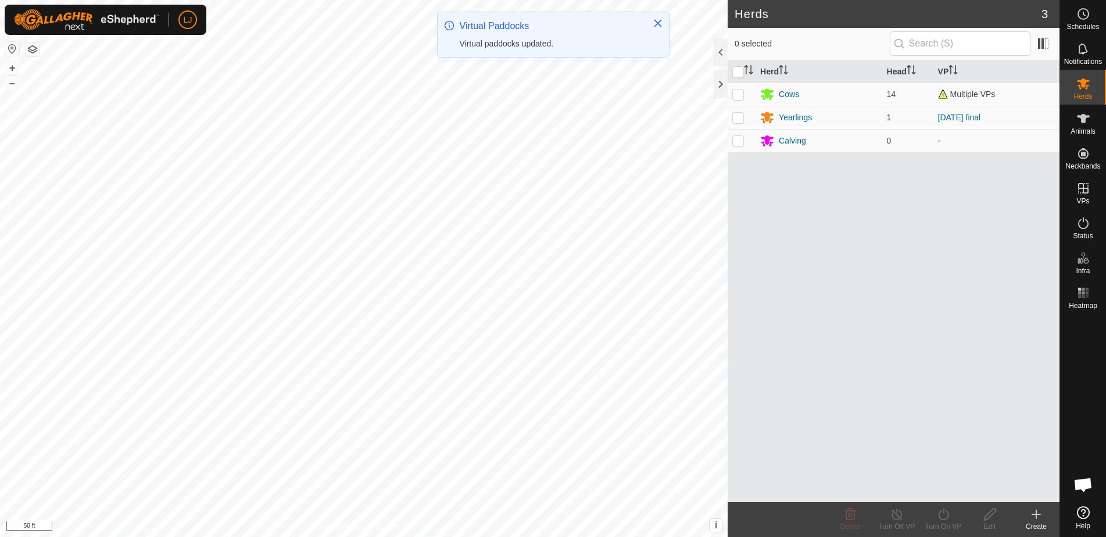
click at [734, 119] on p-checkbox at bounding box center [738, 117] width 12 height 9
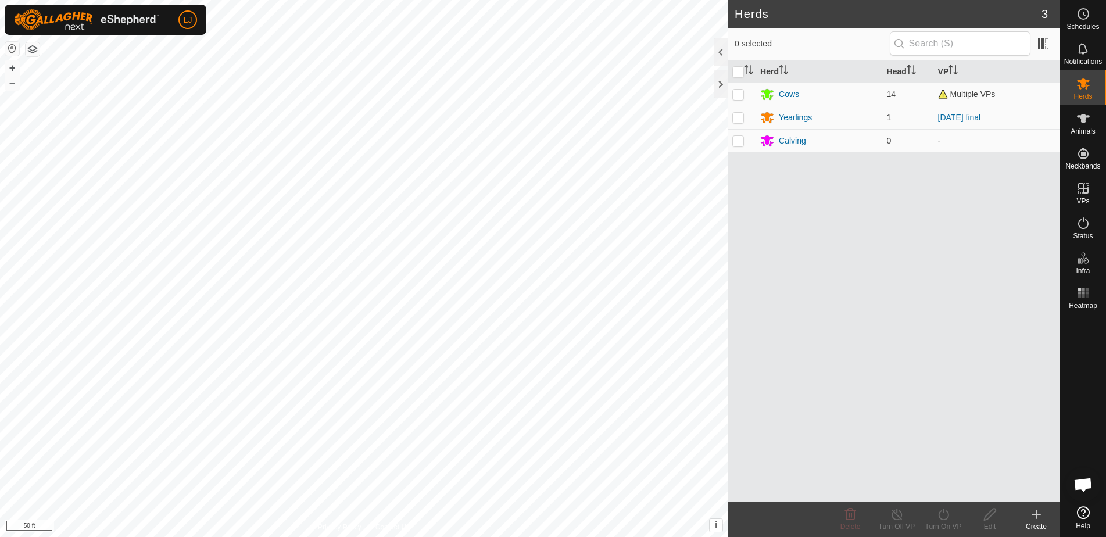
checkbox input "true"
click at [942, 524] on div "Turn On VP" at bounding box center [943, 526] width 47 height 10
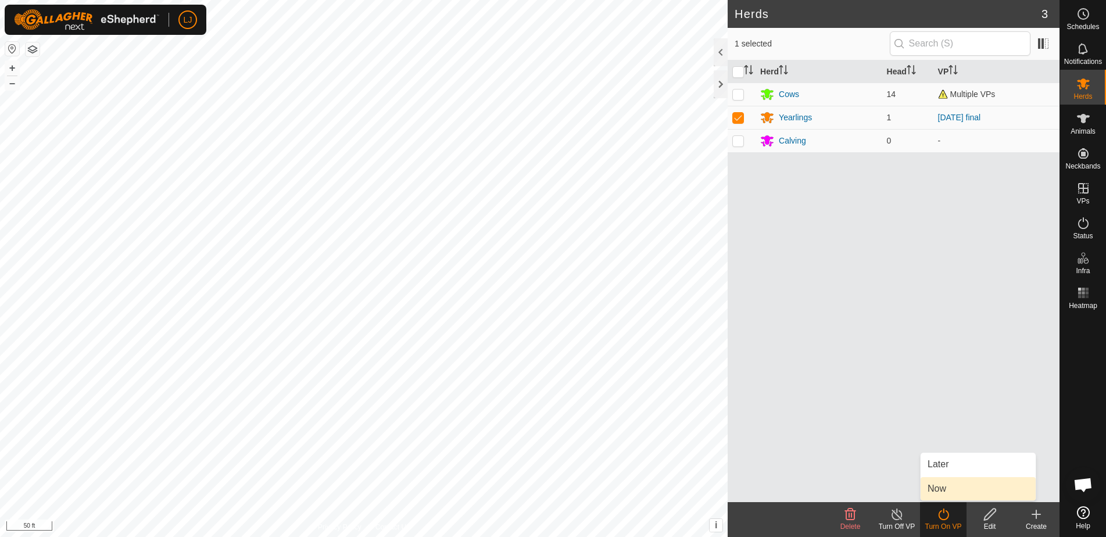
click at [949, 490] on link "Now" at bounding box center [978, 488] width 115 height 23
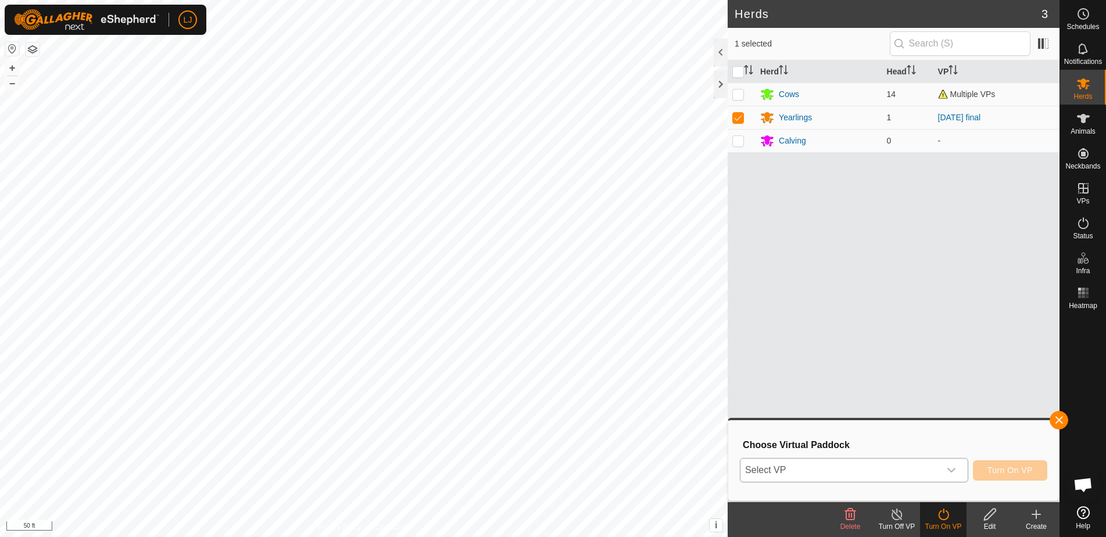
click at [872, 466] on span "Select VP" at bounding box center [840, 470] width 199 height 23
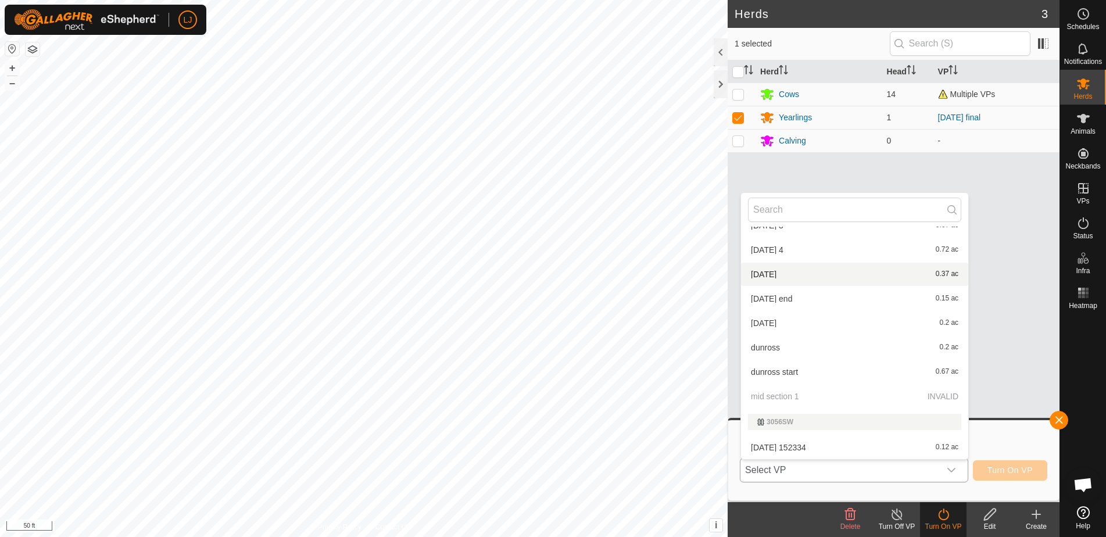
scroll to position [113, 0]
click at [813, 375] on li "dunross start 0.67 ac" at bounding box center [854, 371] width 227 height 23
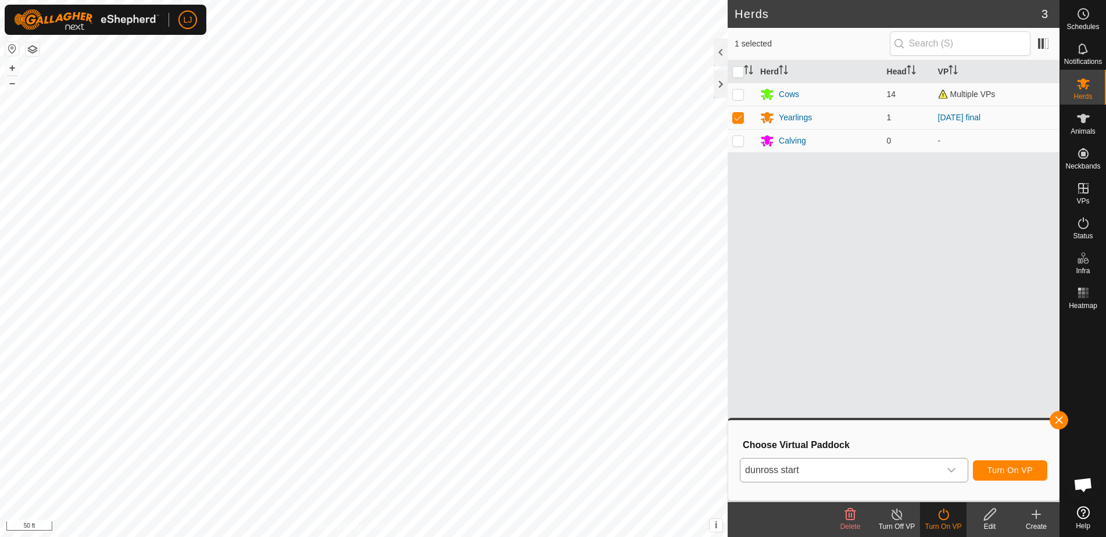
click at [1011, 471] on span "Turn On VP" at bounding box center [1010, 470] width 45 height 9
